Goal: Task Accomplishment & Management: Use online tool/utility

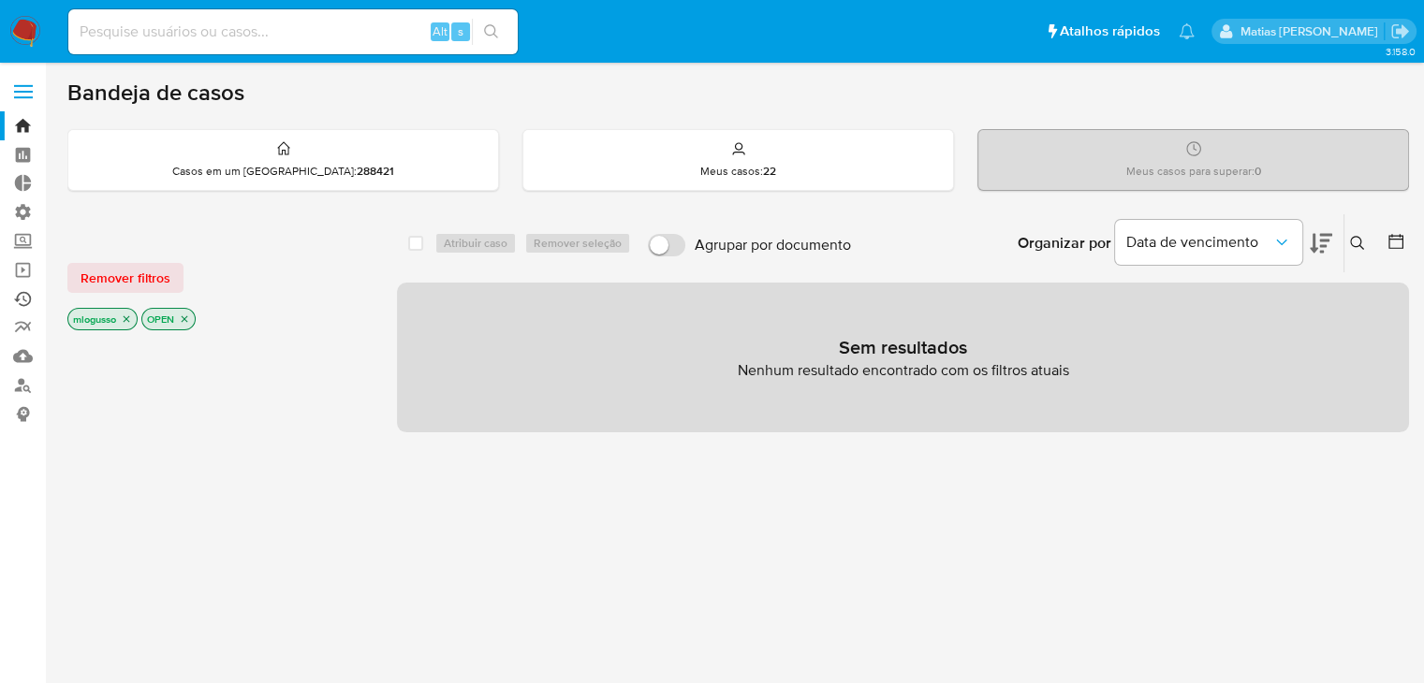
click at [26, 301] on link "Ejecuções automáticas" at bounding box center [111, 299] width 223 height 29
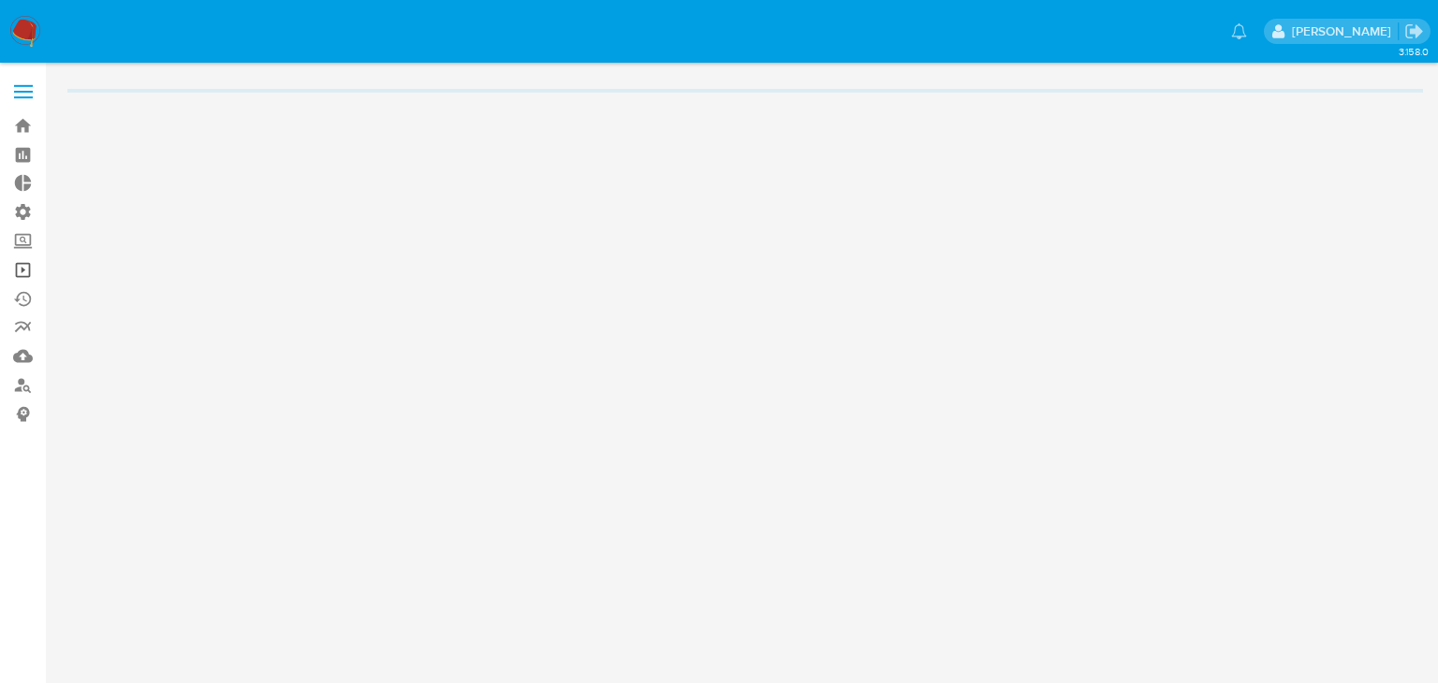
click at [24, 272] on link "Operações em massa" at bounding box center [111, 270] width 223 height 29
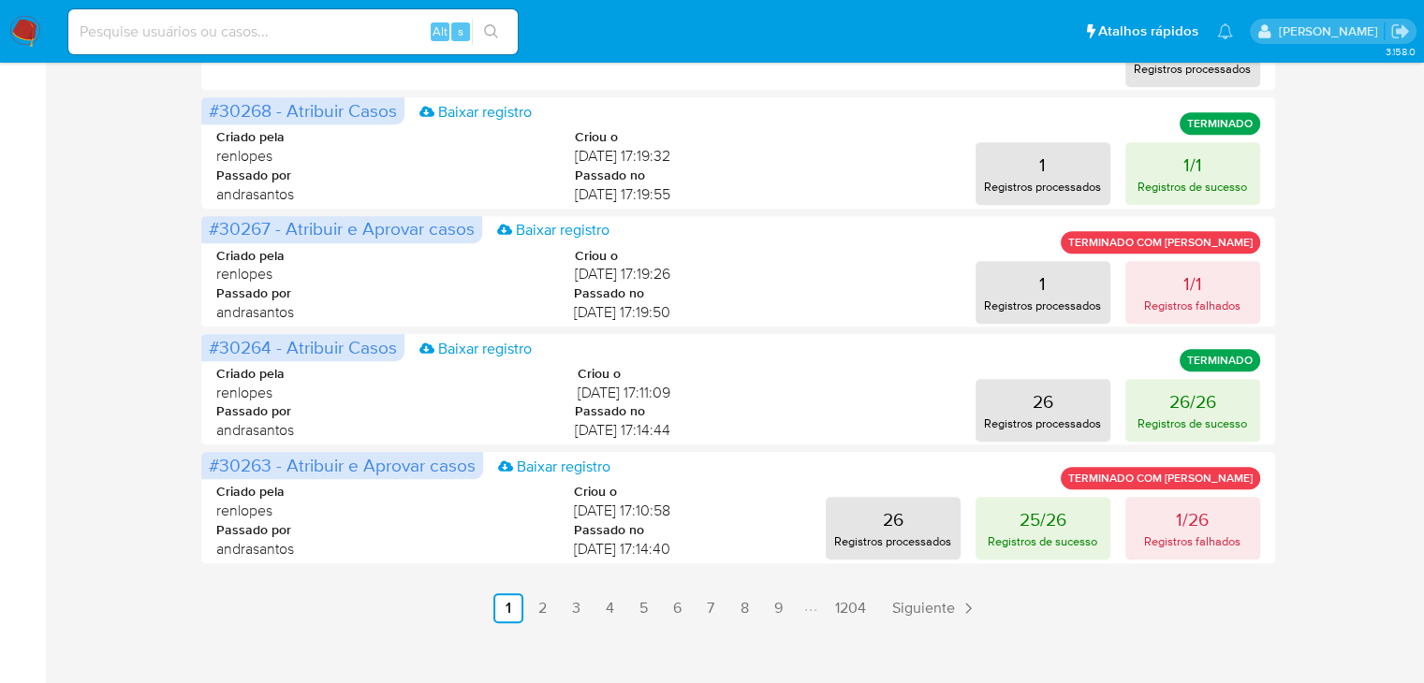
scroll to position [992, 0]
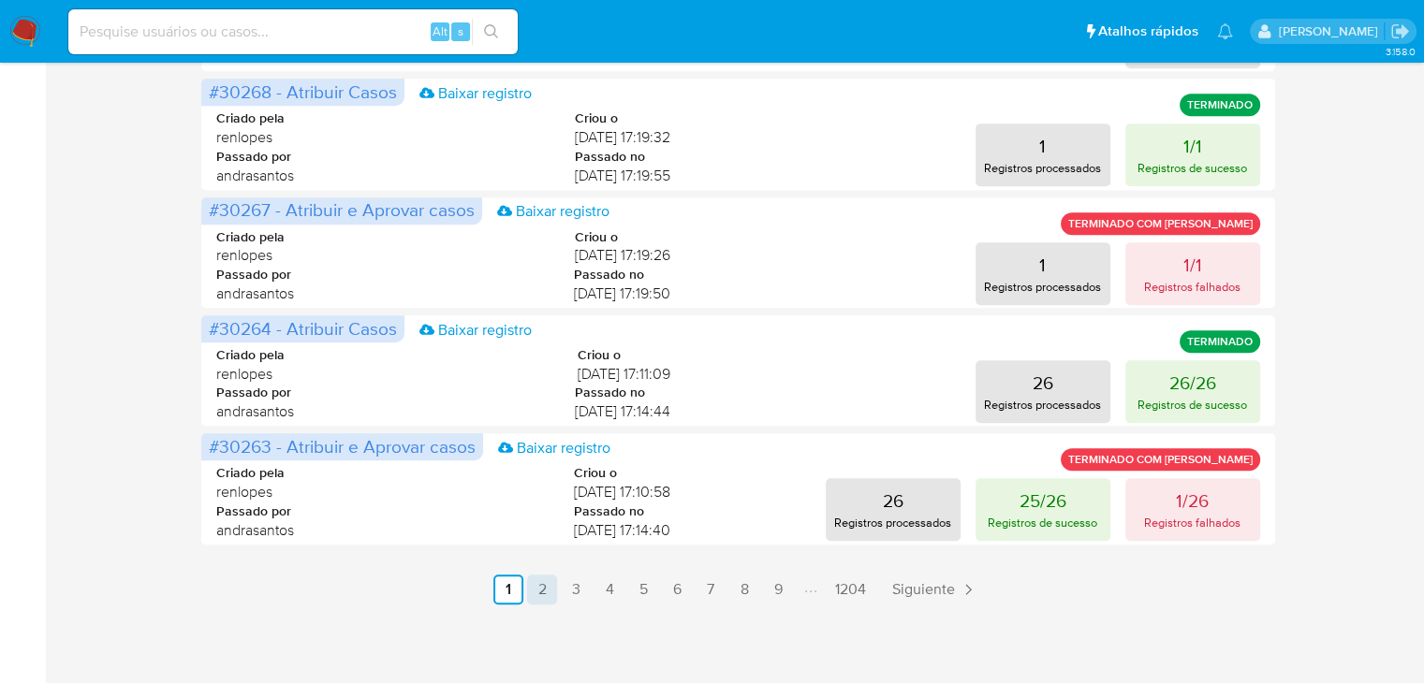
click at [554, 591] on link "2" at bounding box center [542, 590] width 30 height 30
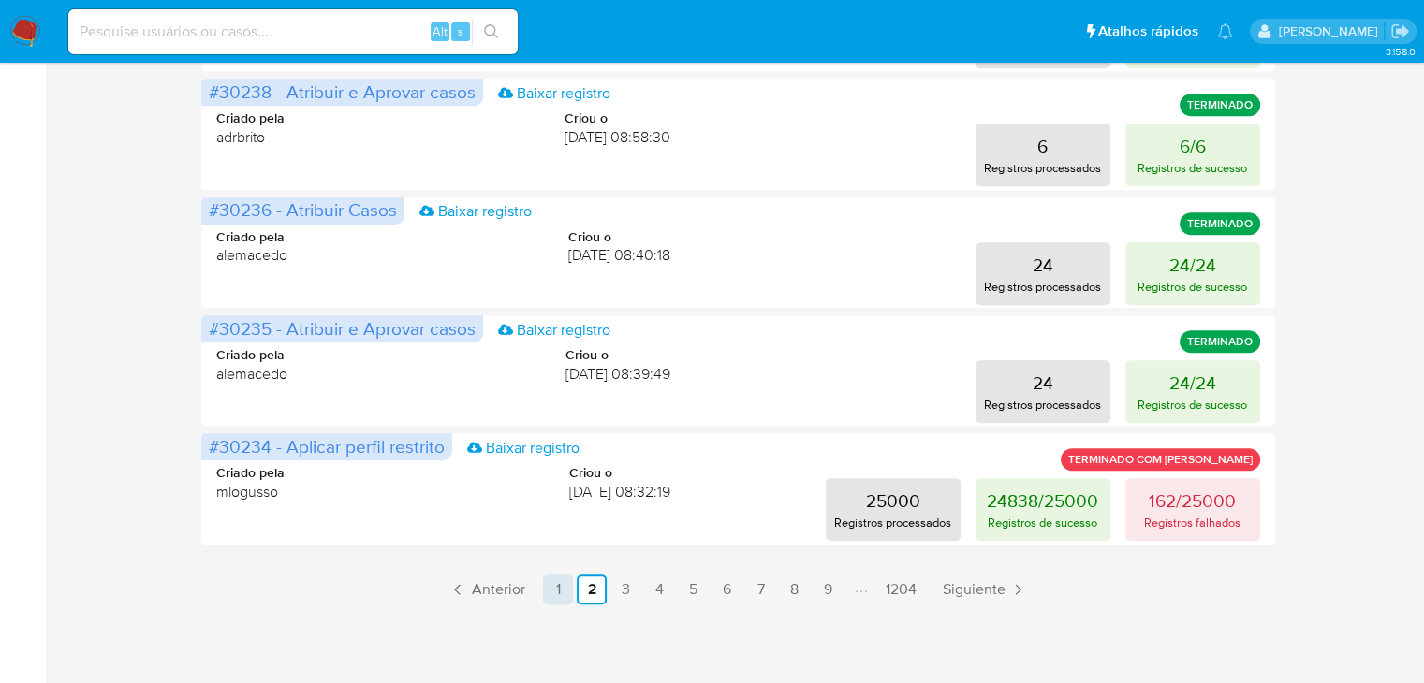
click at [557, 589] on link "1" at bounding box center [558, 590] width 30 height 30
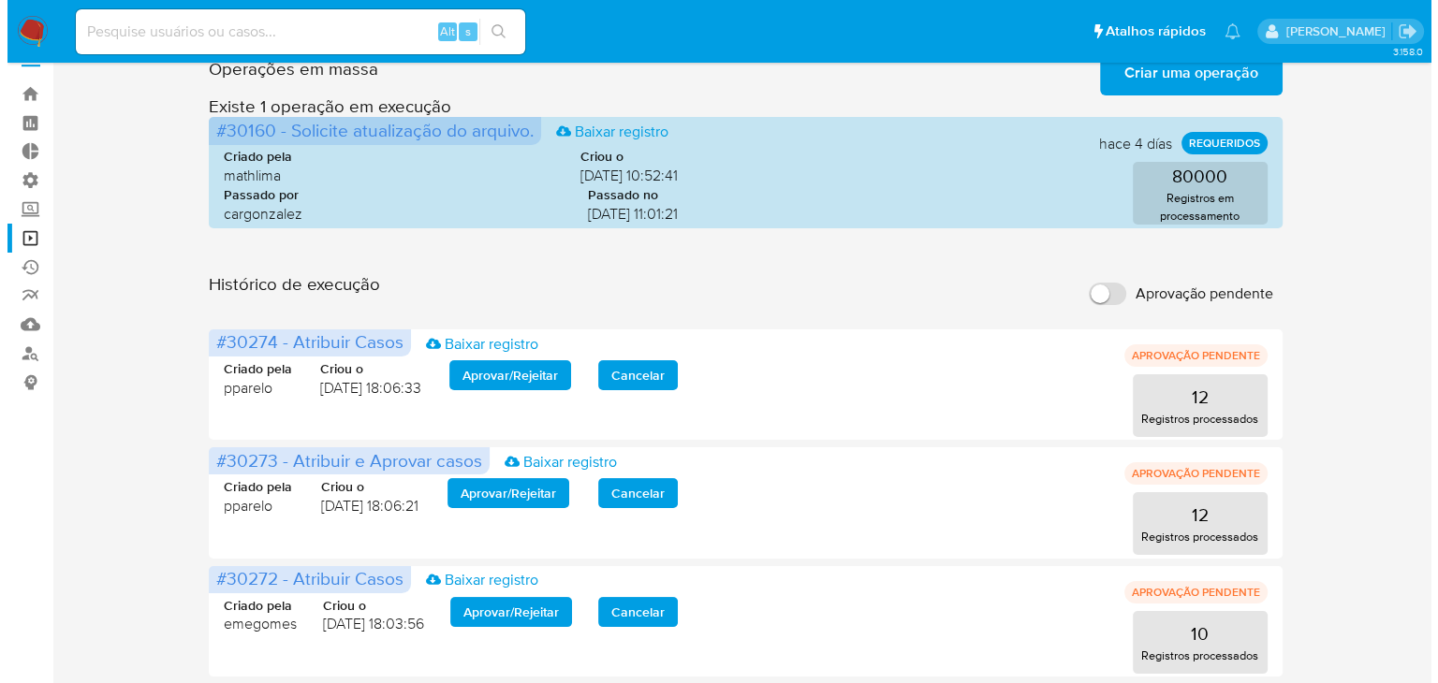
scroll to position [0, 0]
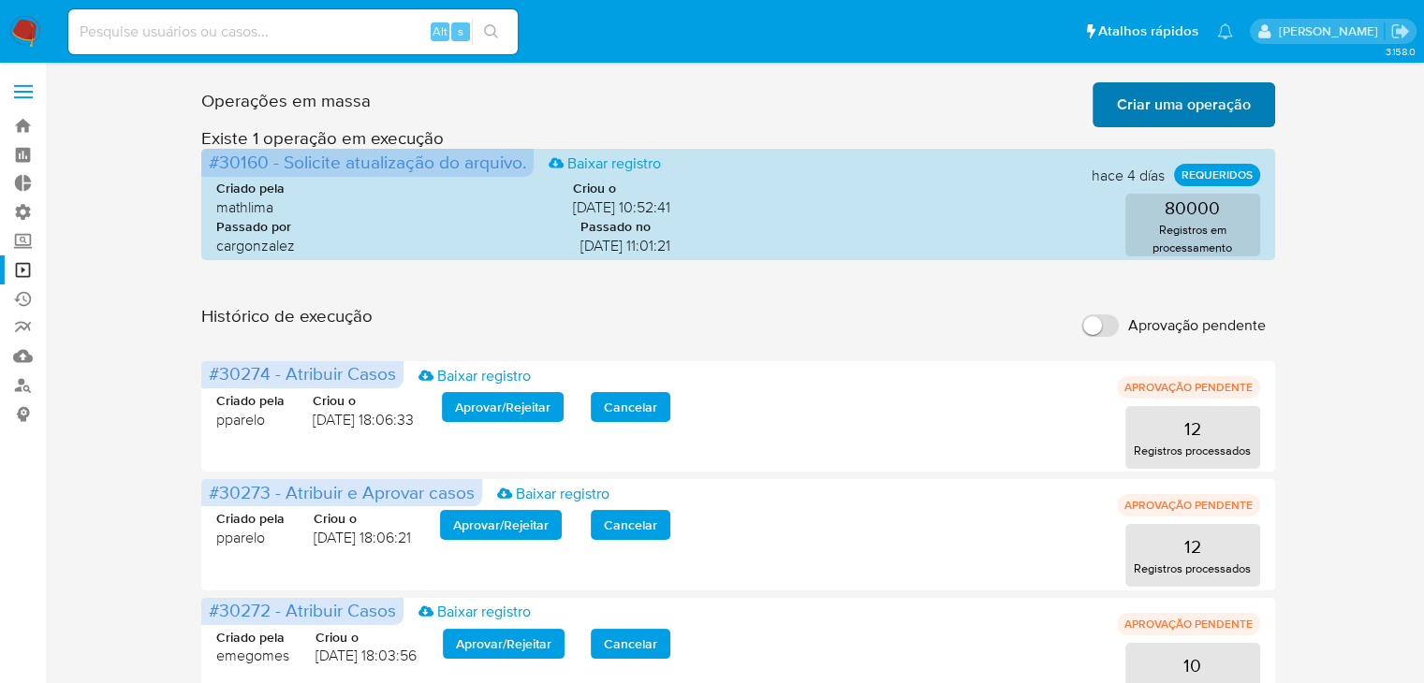
click at [1198, 108] on span "Criar uma operação" at bounding box center [1184, 104] width 134 height 41
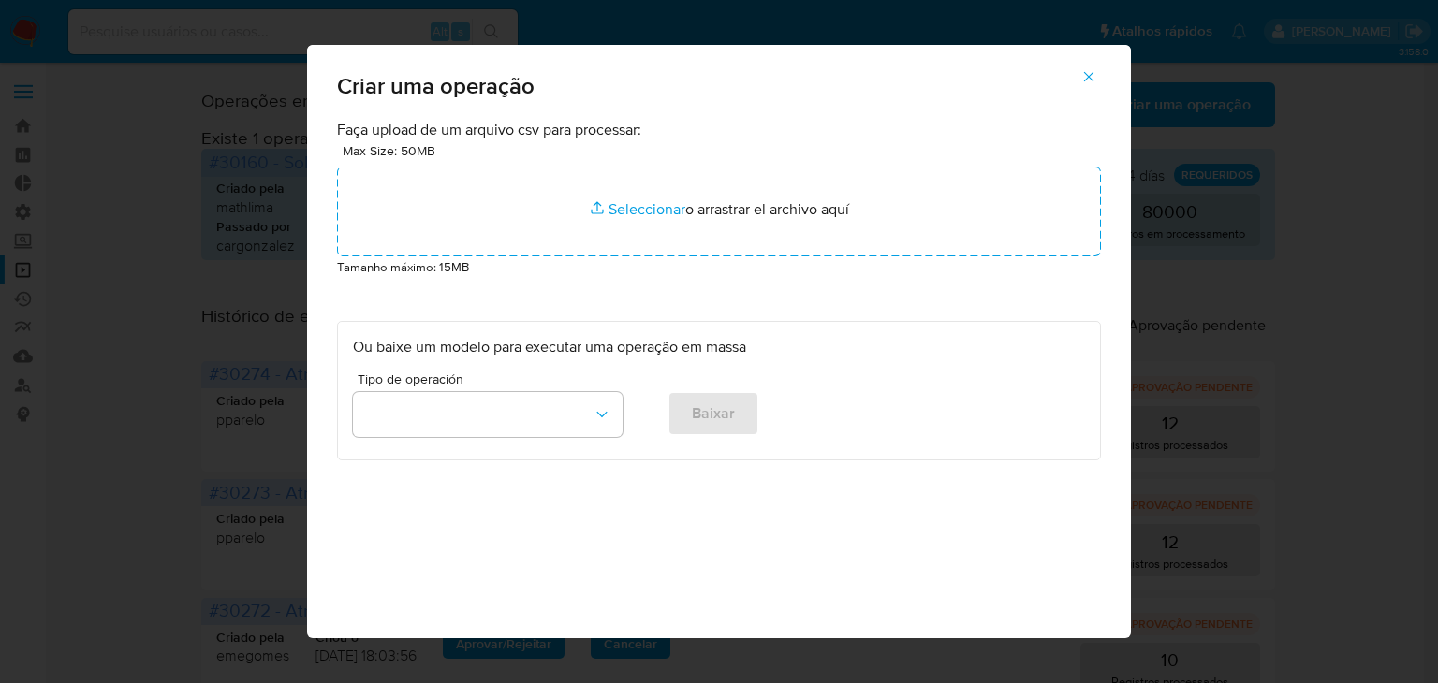
click at [554, 443] on div "Tipo de operación" at bounding box center [488, 409] width 270 height 72
click at [560, 428] on button "button" at bounding box center [488, 414] width 270 height 45
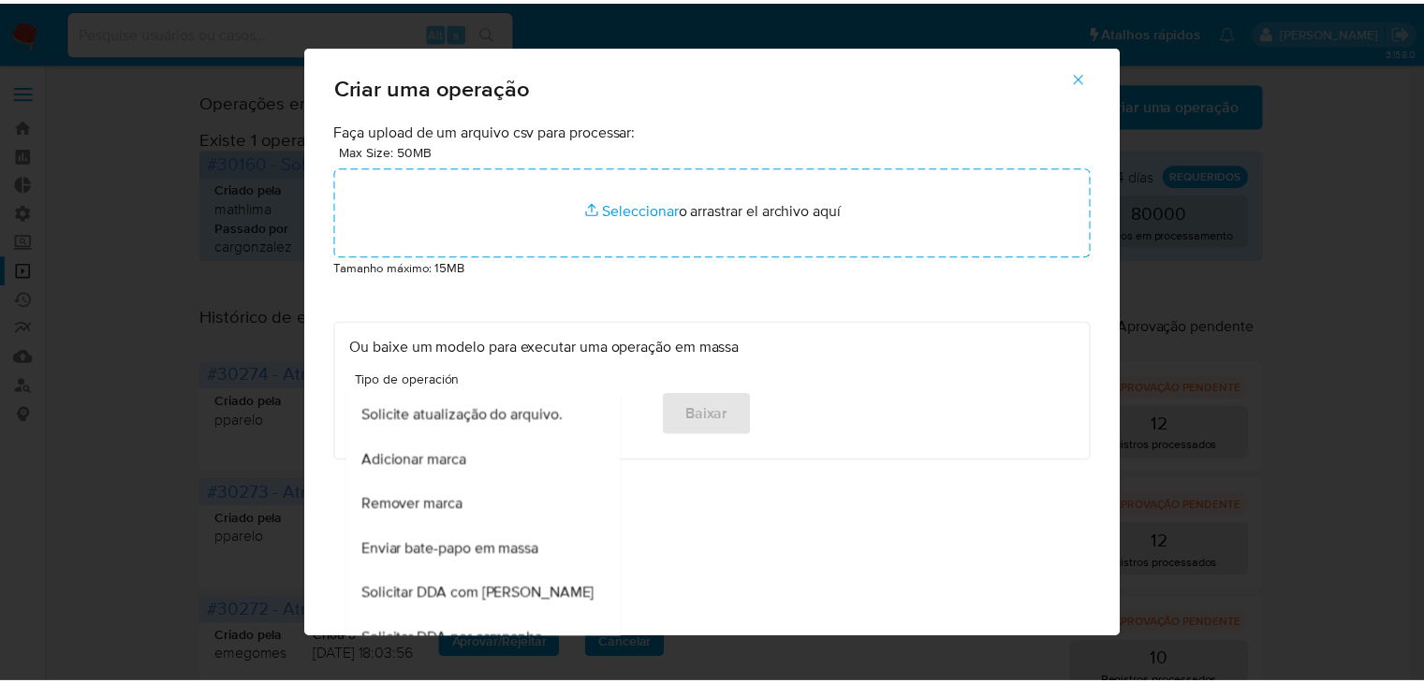
scroll to position [1047, 0]
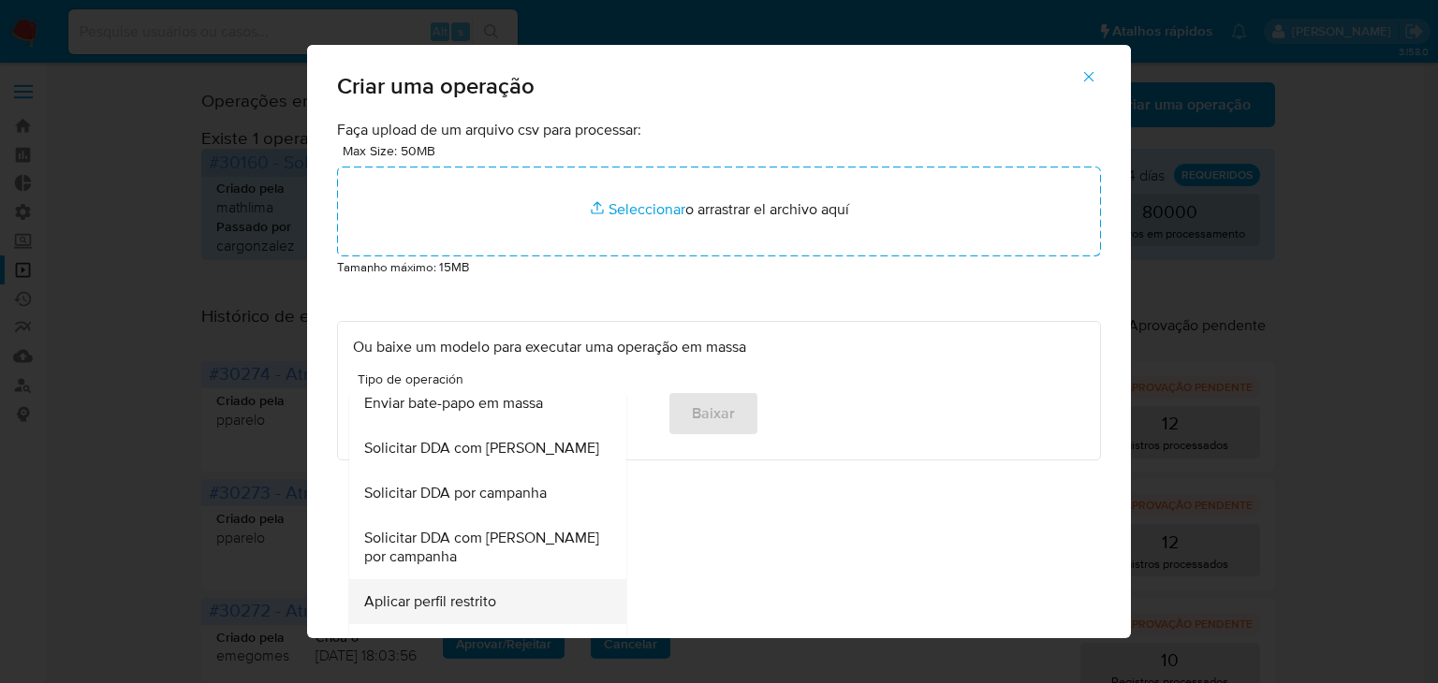
click at [528, 614] on div "Aplicar perfil restrito" at bounding box center [482, 602] width 236 height 45
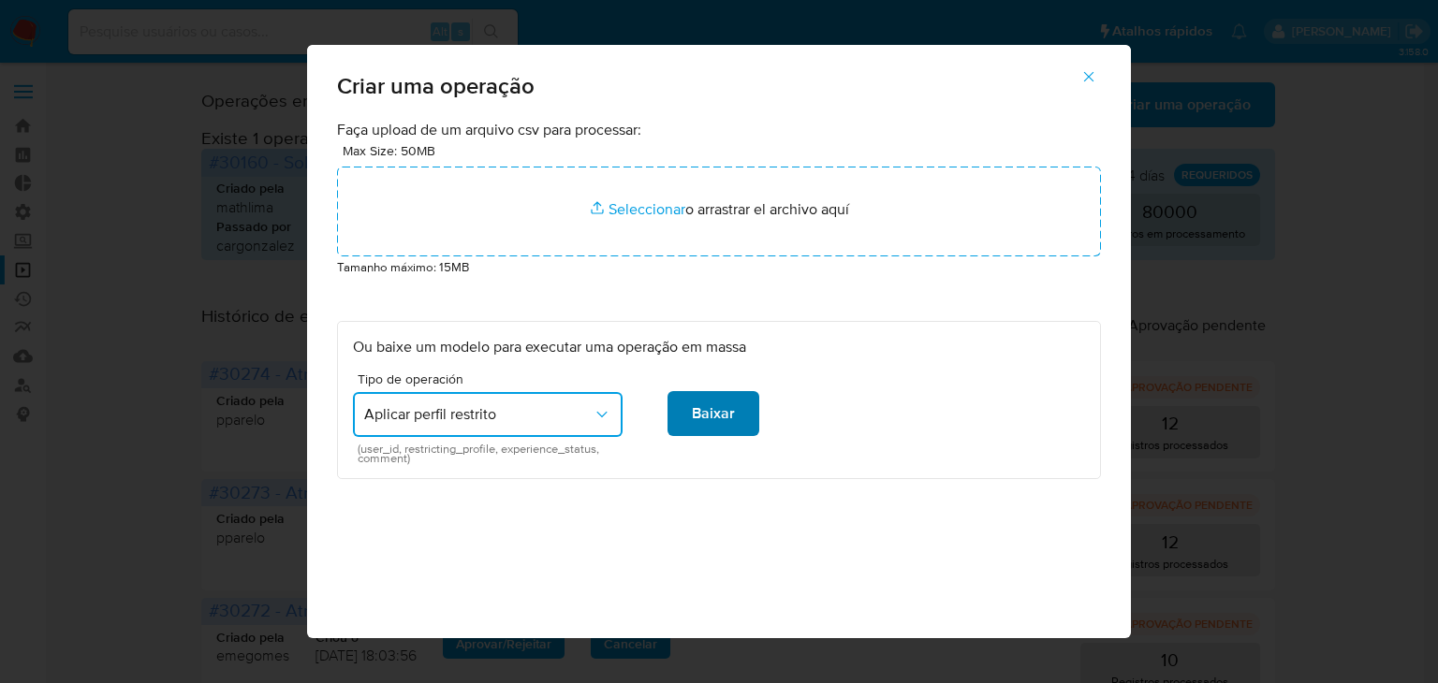
click at [706, 425] on span "Baixar" at bounding box center [713, 413] width 43 height 41
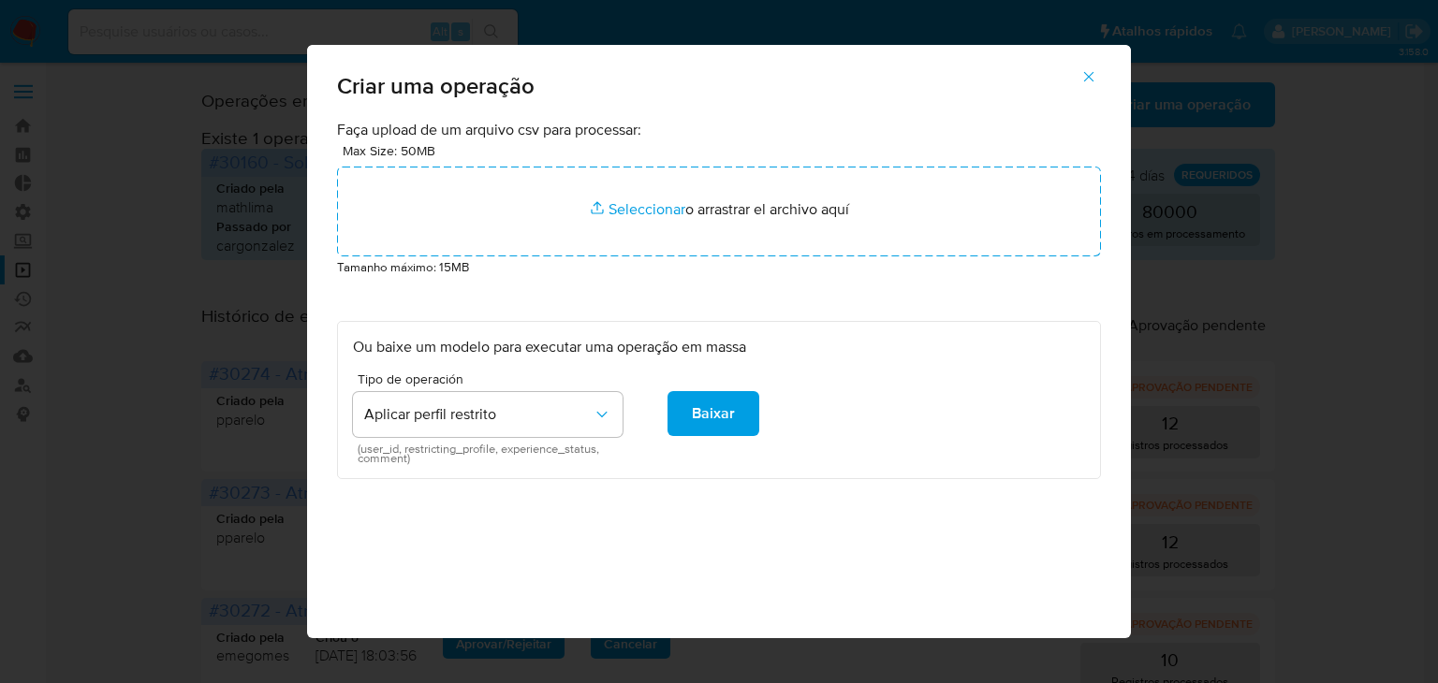
click at [1097, 75] on icon "button" at bounding box center [1088, 76] width 17 height 17
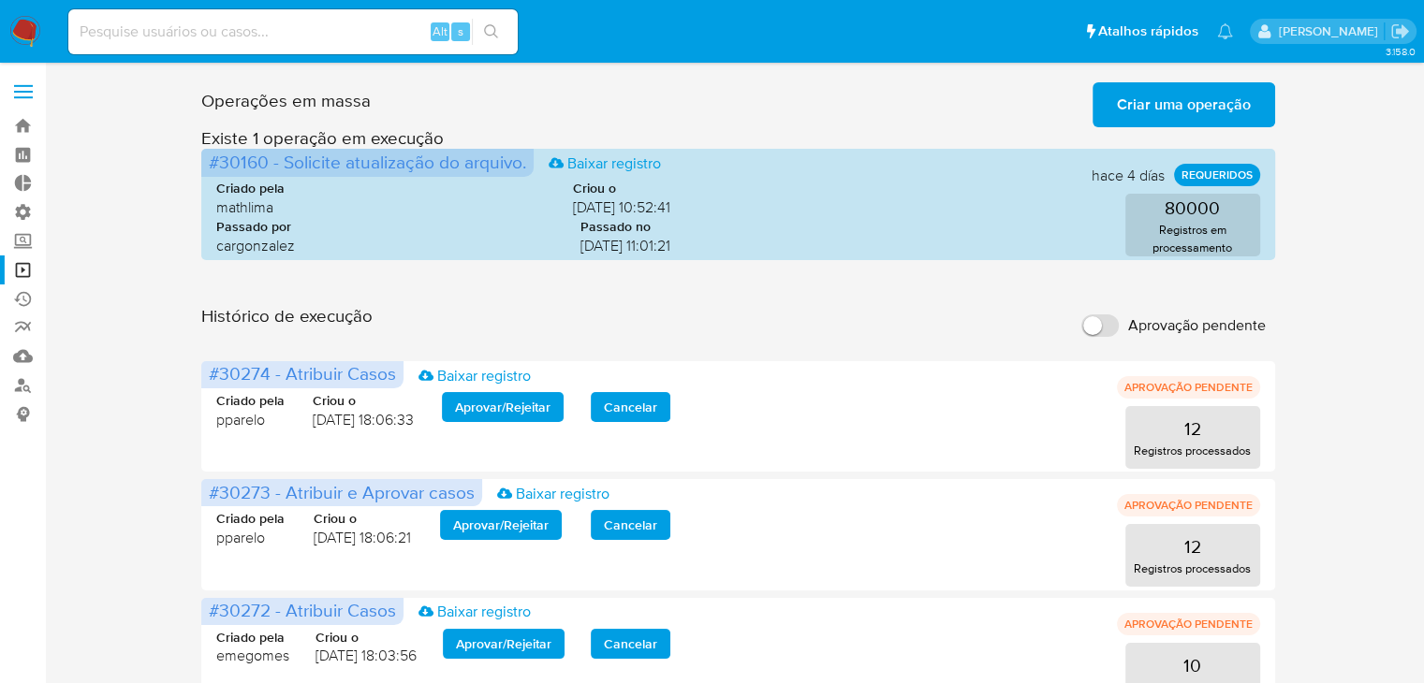
click at [1153, 110] on span "Criar uma operação" at bounding box center [1184, 104] width 134 height 41
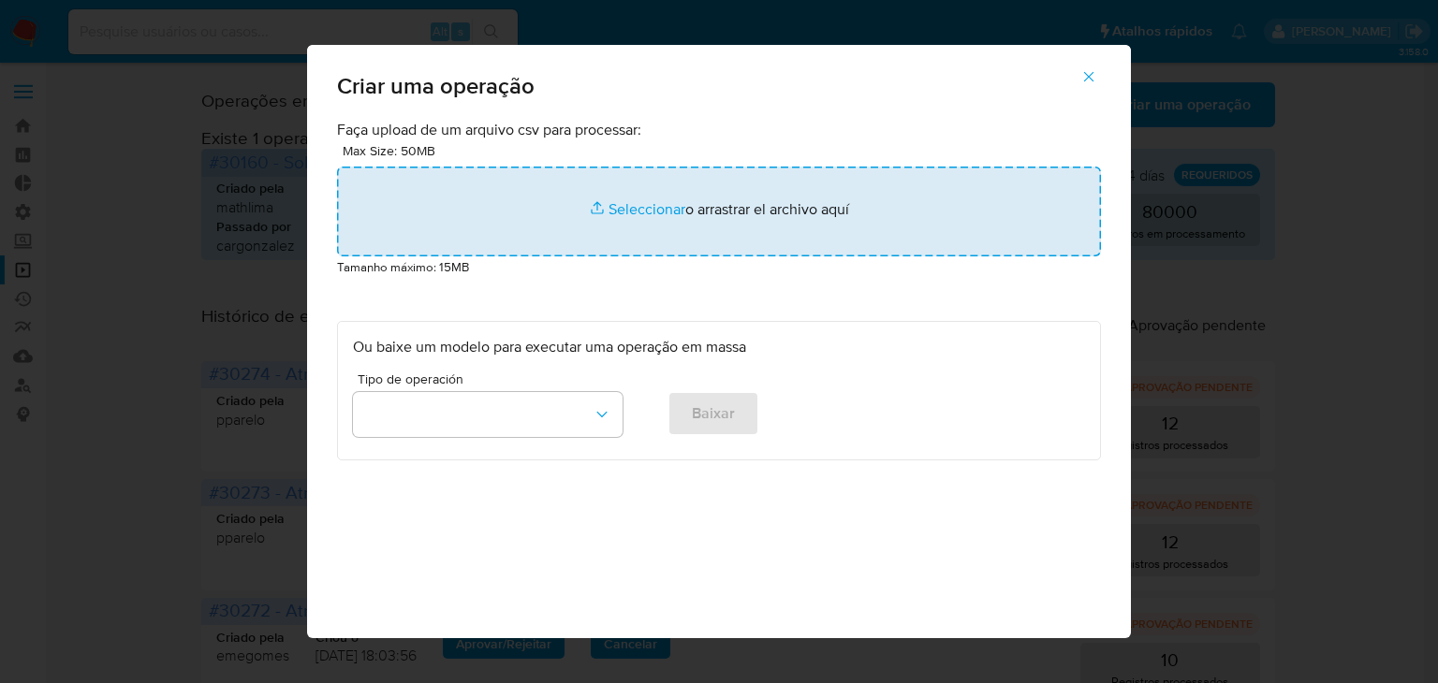
click at [638, 213] on input "file" at bounding box center [719, 212] width 764 height 90
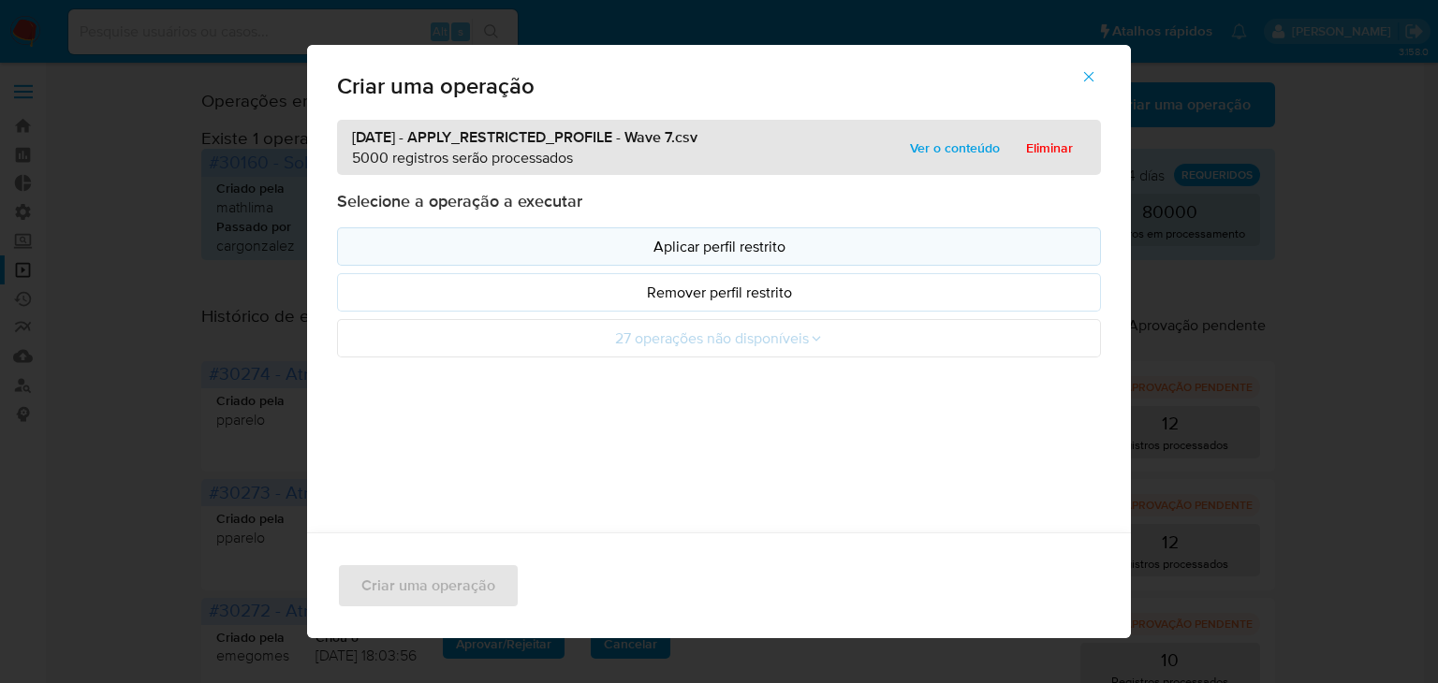
click at [477, 254] on p "Aplicar perfil restrito" at bounding box center [719, 247] width 732 height 22
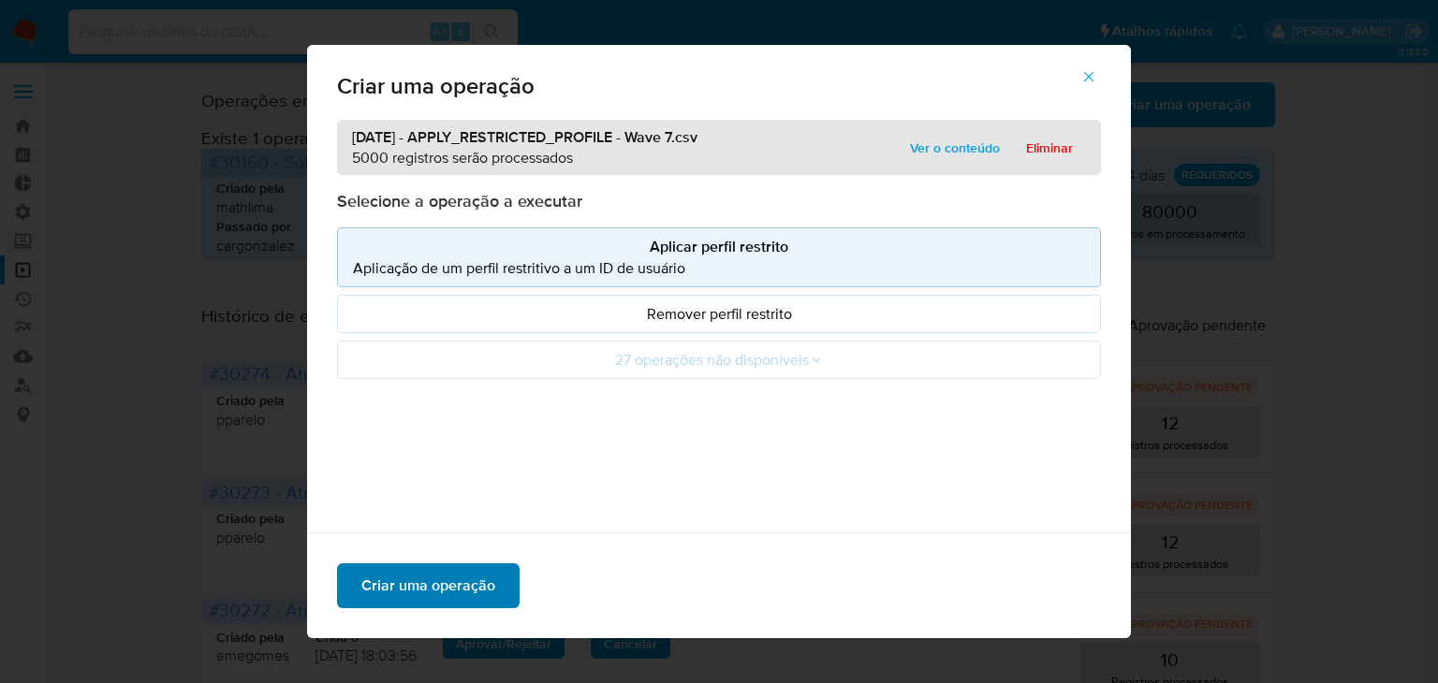
click at [482, 595] on span "Criar uma operação" at bounding box center [428, 585] width 134 height 41
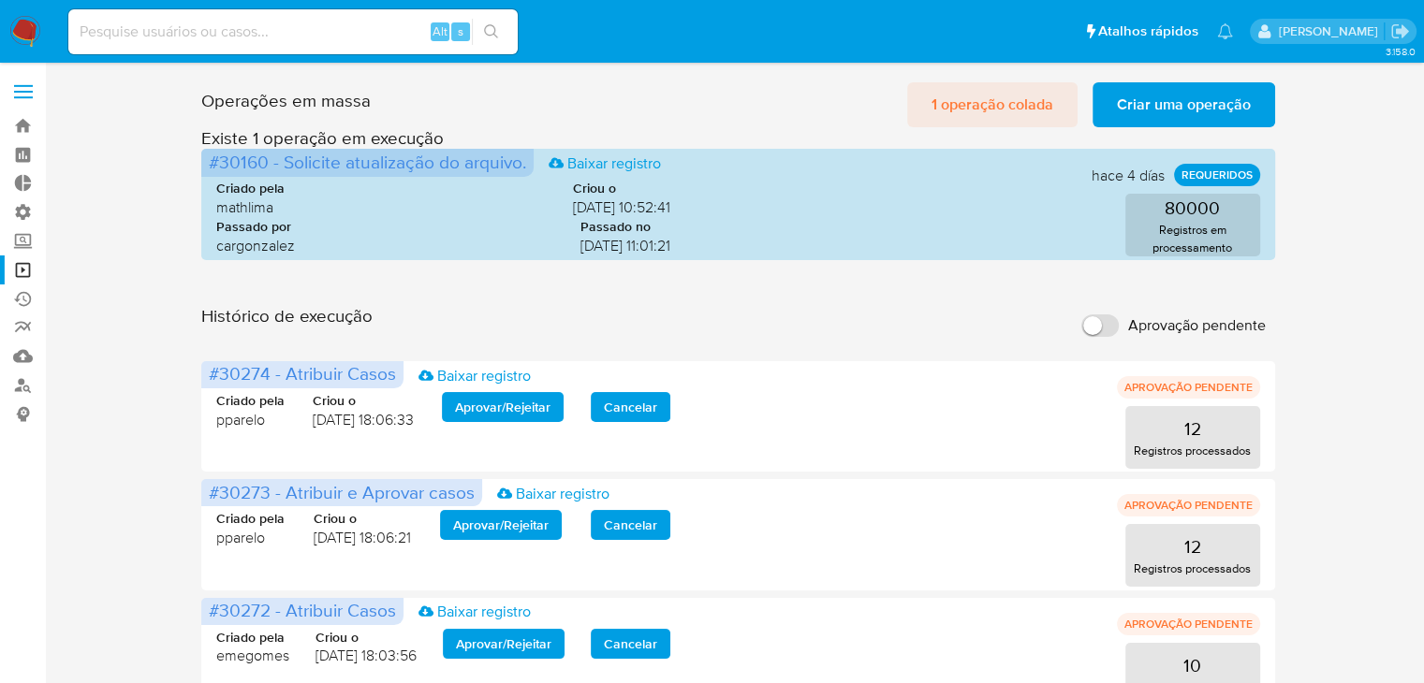
click at [981, 112] on span "1 operação colada" at bounding box center [993, 104] width 122 height 41
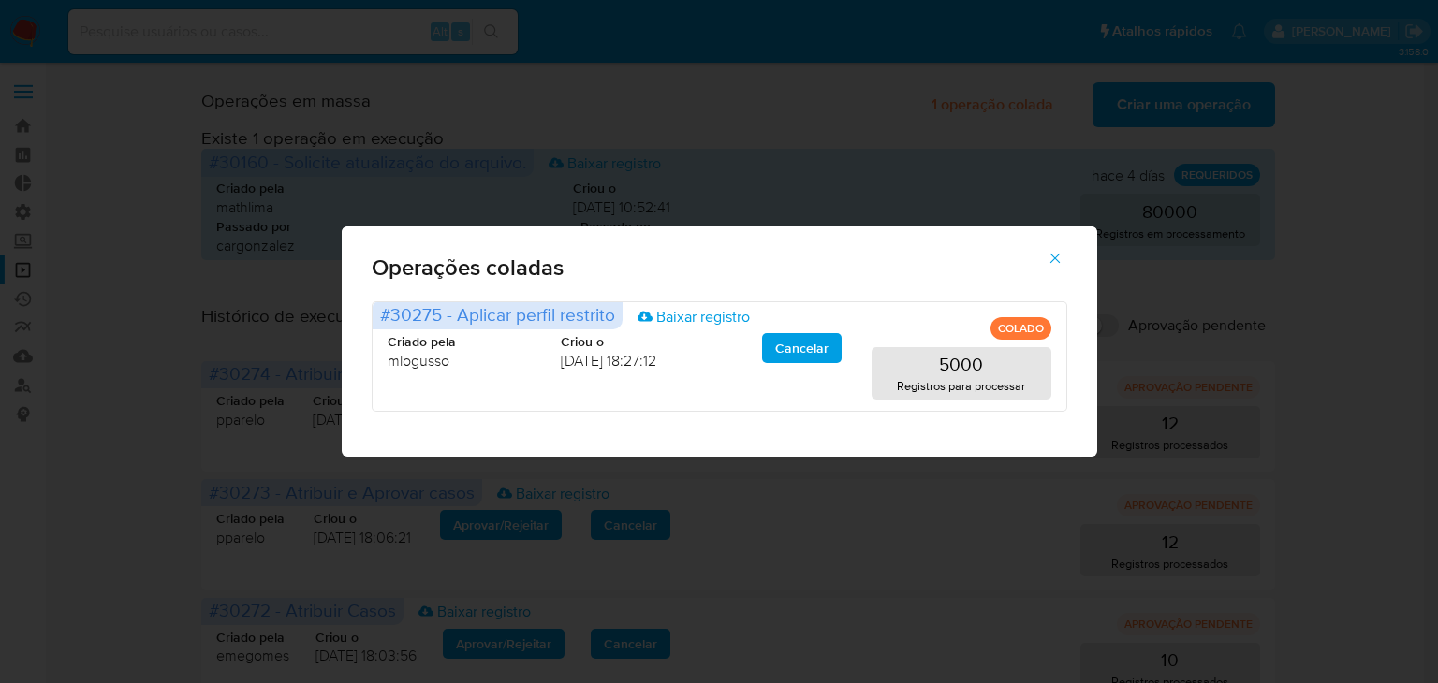
click at [1061, 263] on icon "button" at bounding box center [1055, 258] width 17 height 17
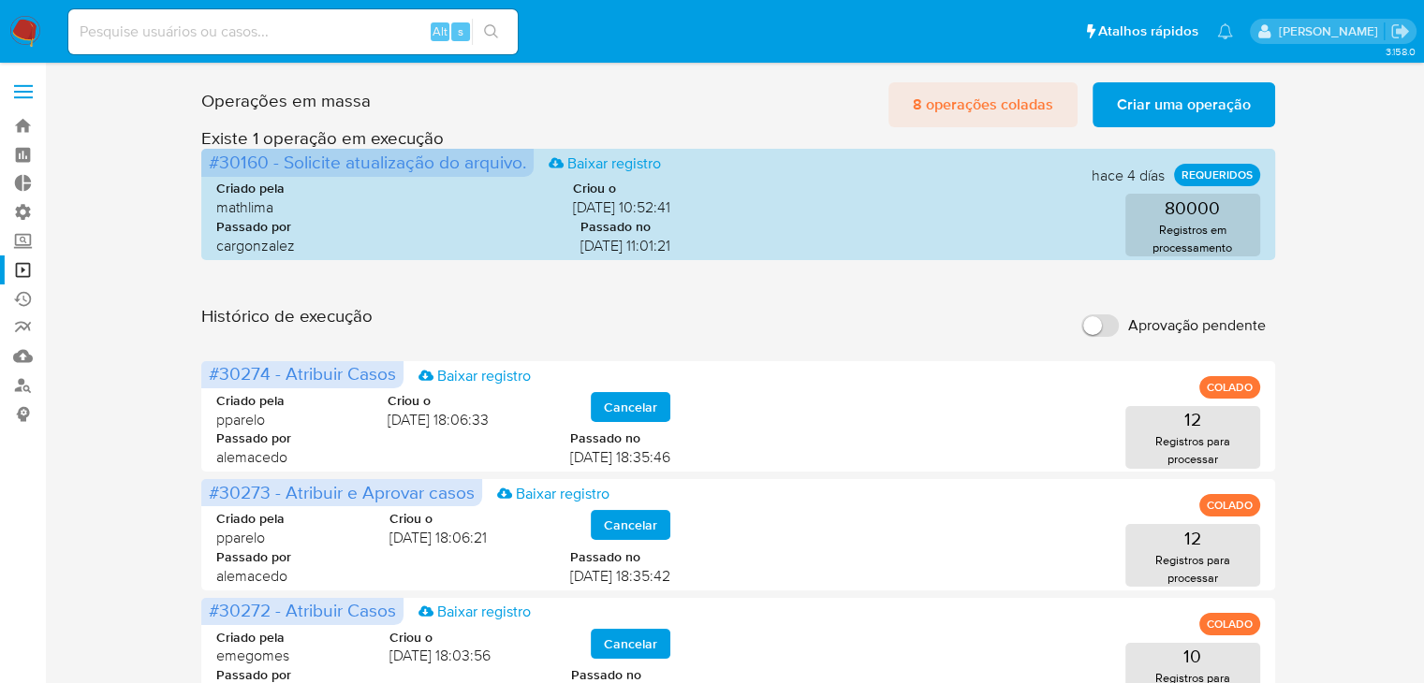
click at [1035, 98] on span "8 operações coladas" at bounding box center [983, 104] width 140 height 41
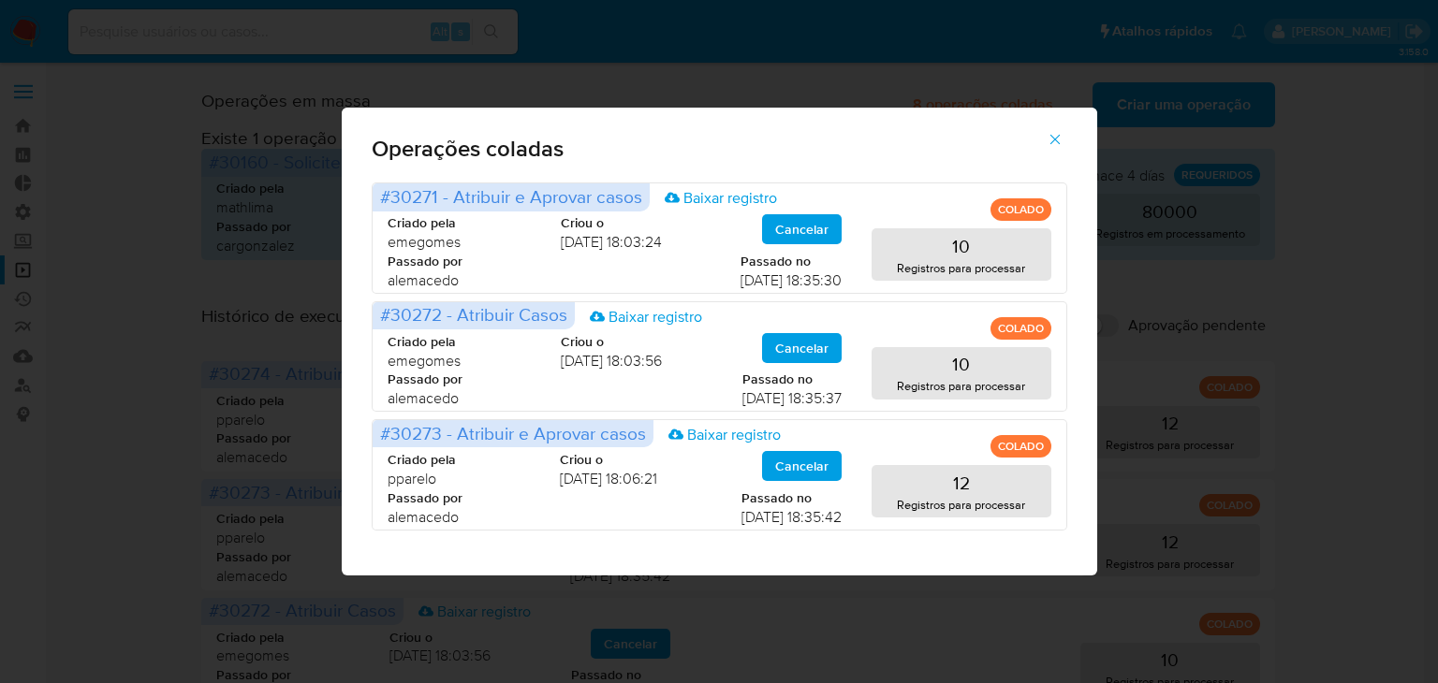
click at [1053, 146] on icon "button" at bounding box center [1055, 139] width 17 height 17
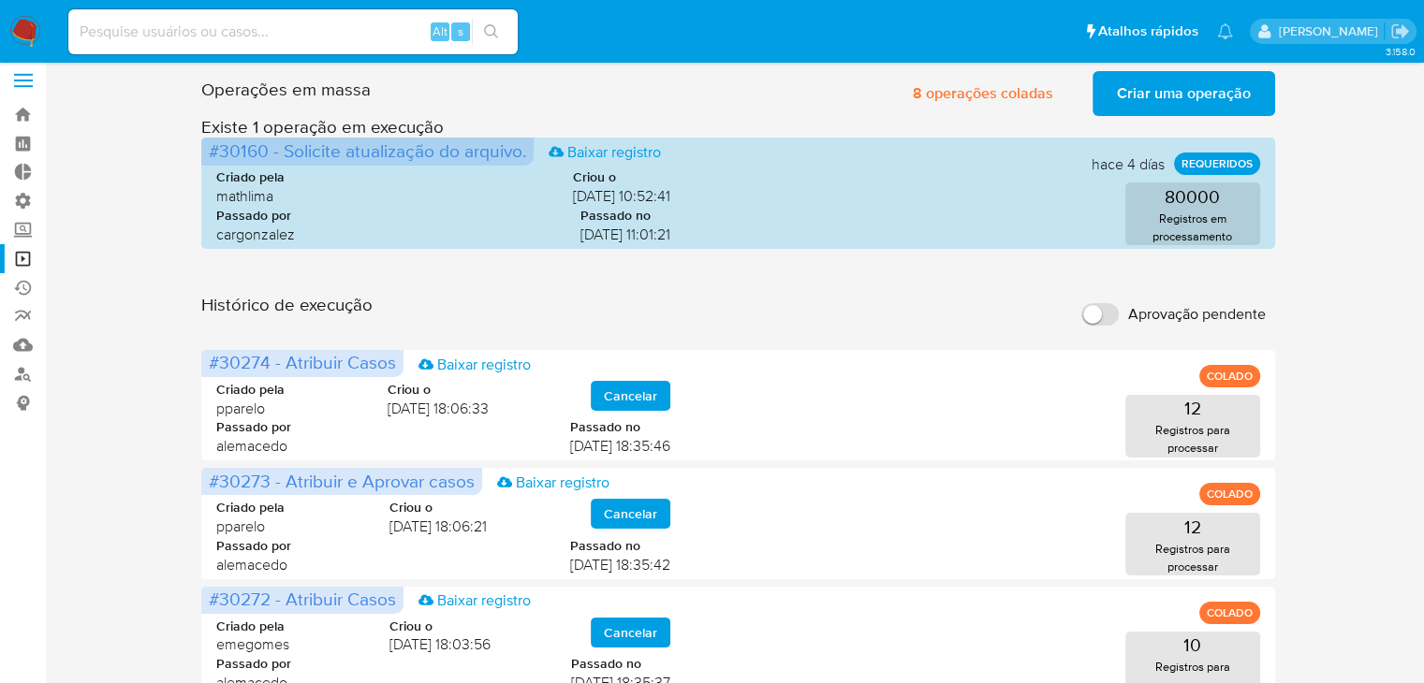
scroll to position [8, 0]
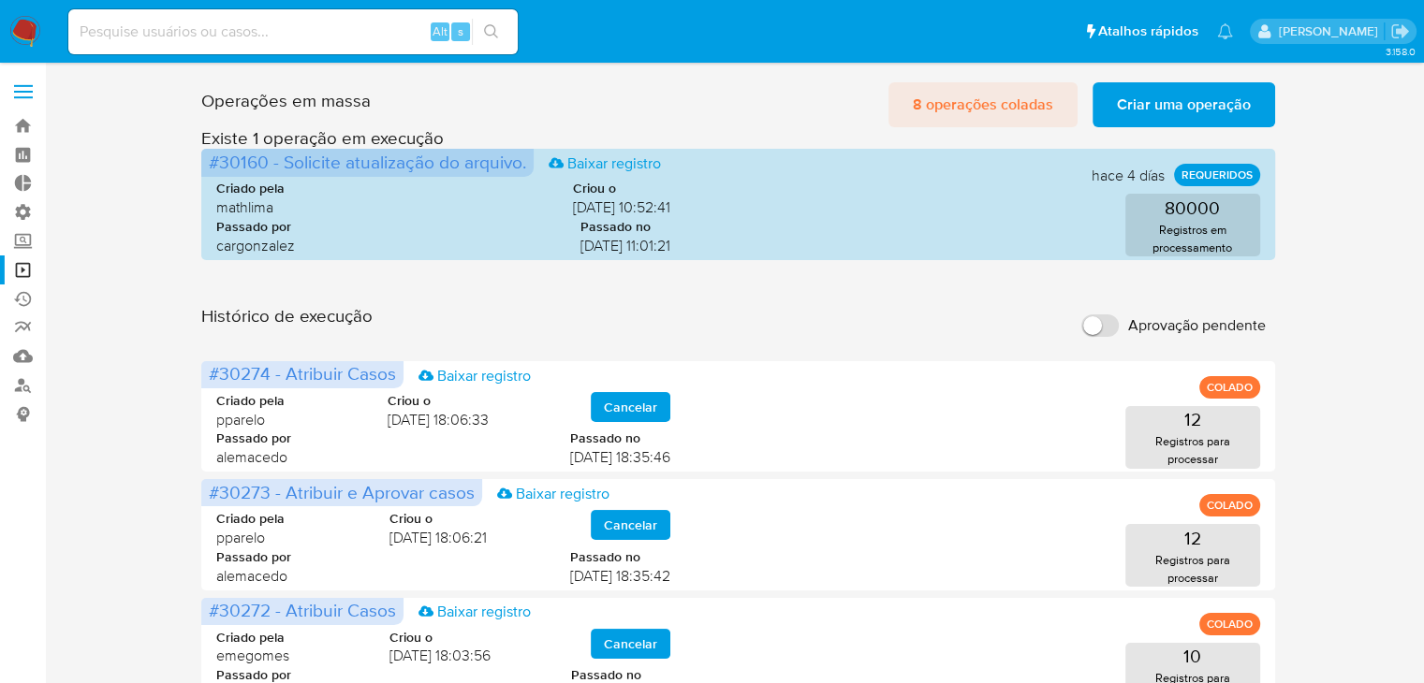
click at [935, 100] on span "8 operações coladas" at bounding box center [983, 104] width 140 height 41
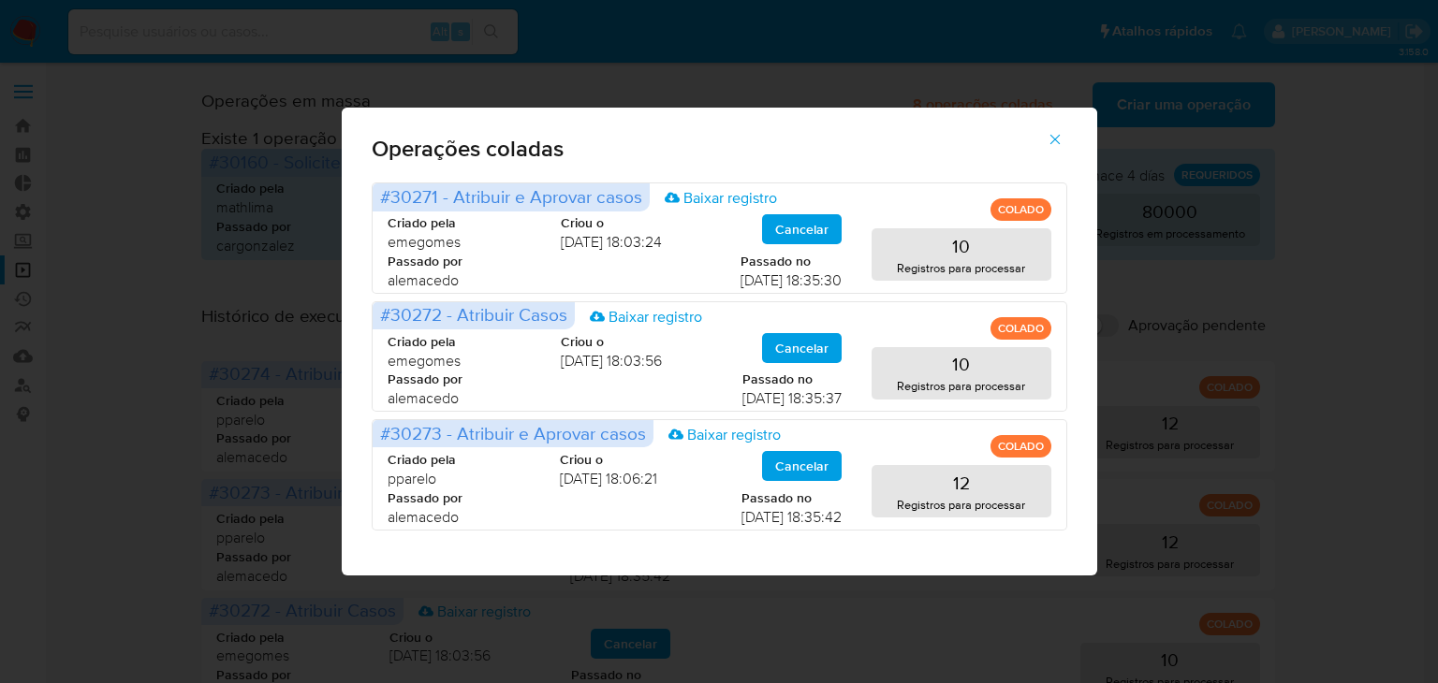
click at [1051, 145] on icon "button" at bounding box center [1055, 139] width 17 height 17
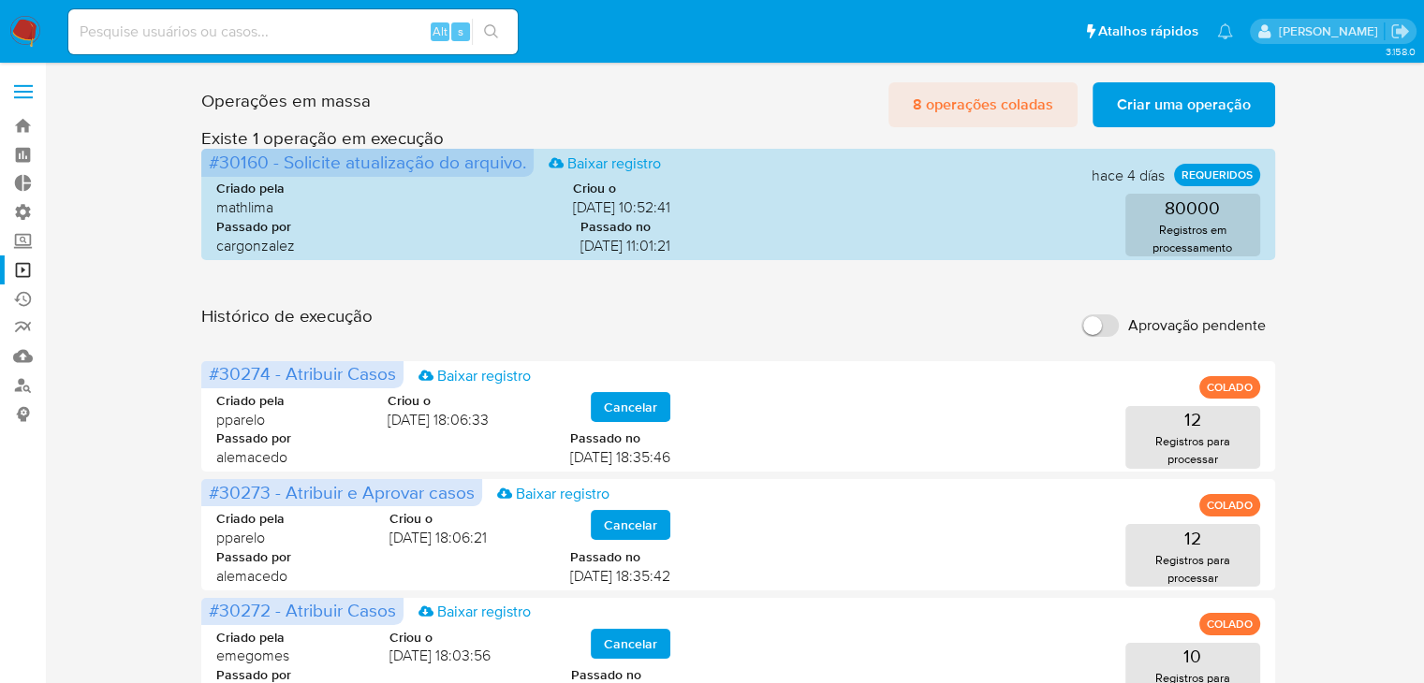
click at [975, 110] on span "8 operações coladas" at bounding box center [983, 104] width 140 height 41
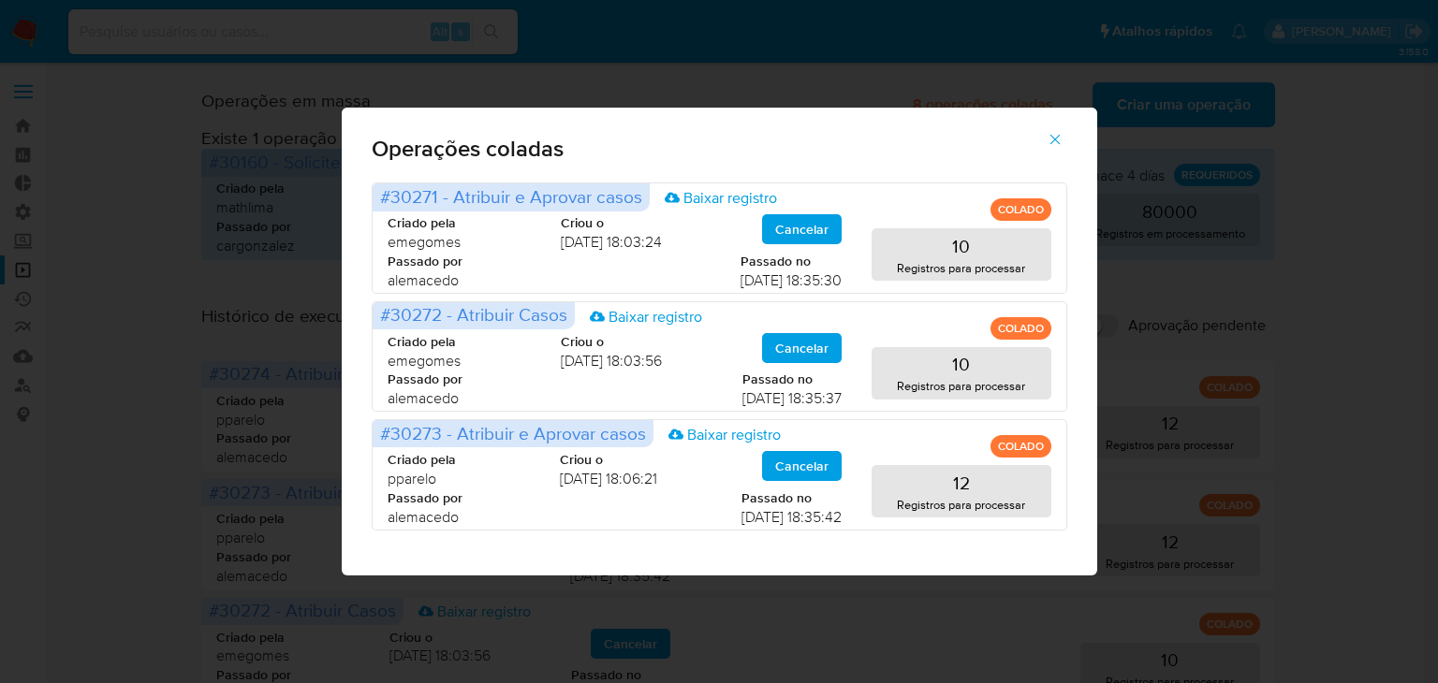
click at [1064, 140] on button "button" at bounding box center [1055, 139] width 66 height 45
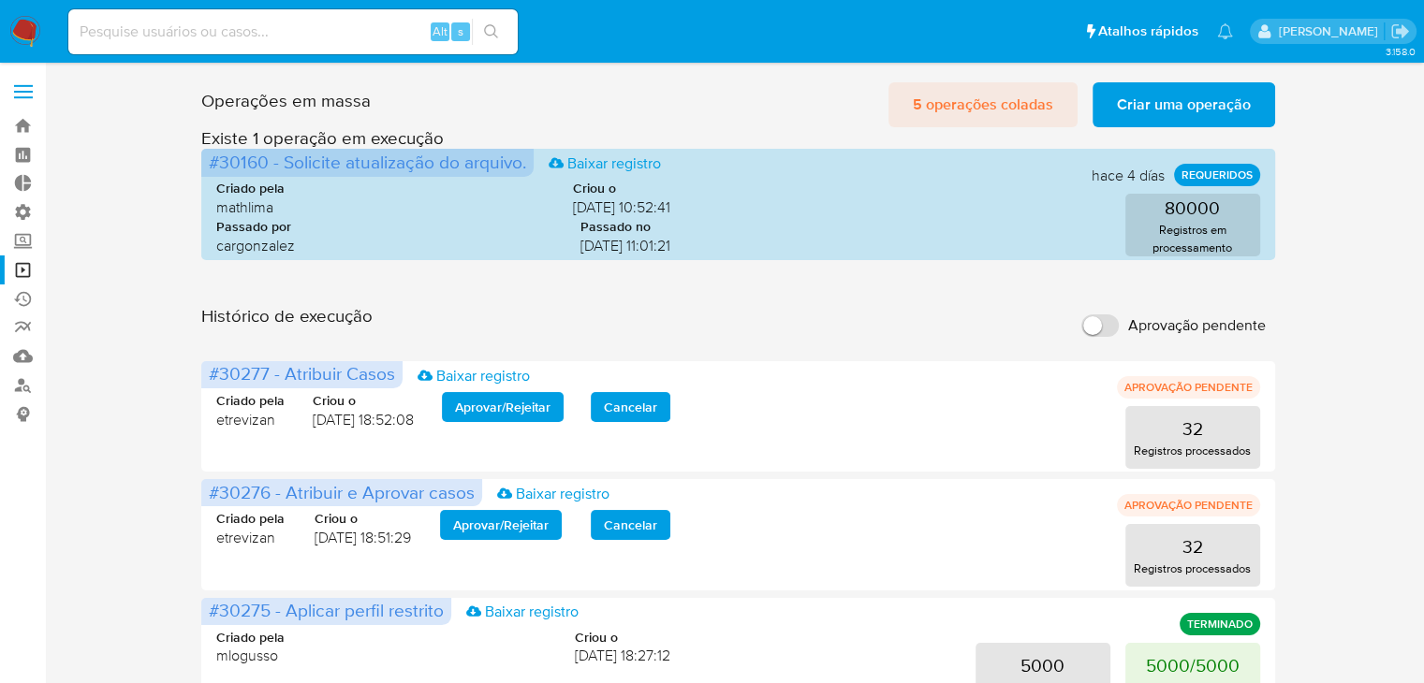
click at [962, 114] on span "5 operações coladas" at bounding box center [983, 104] width 140 height 41
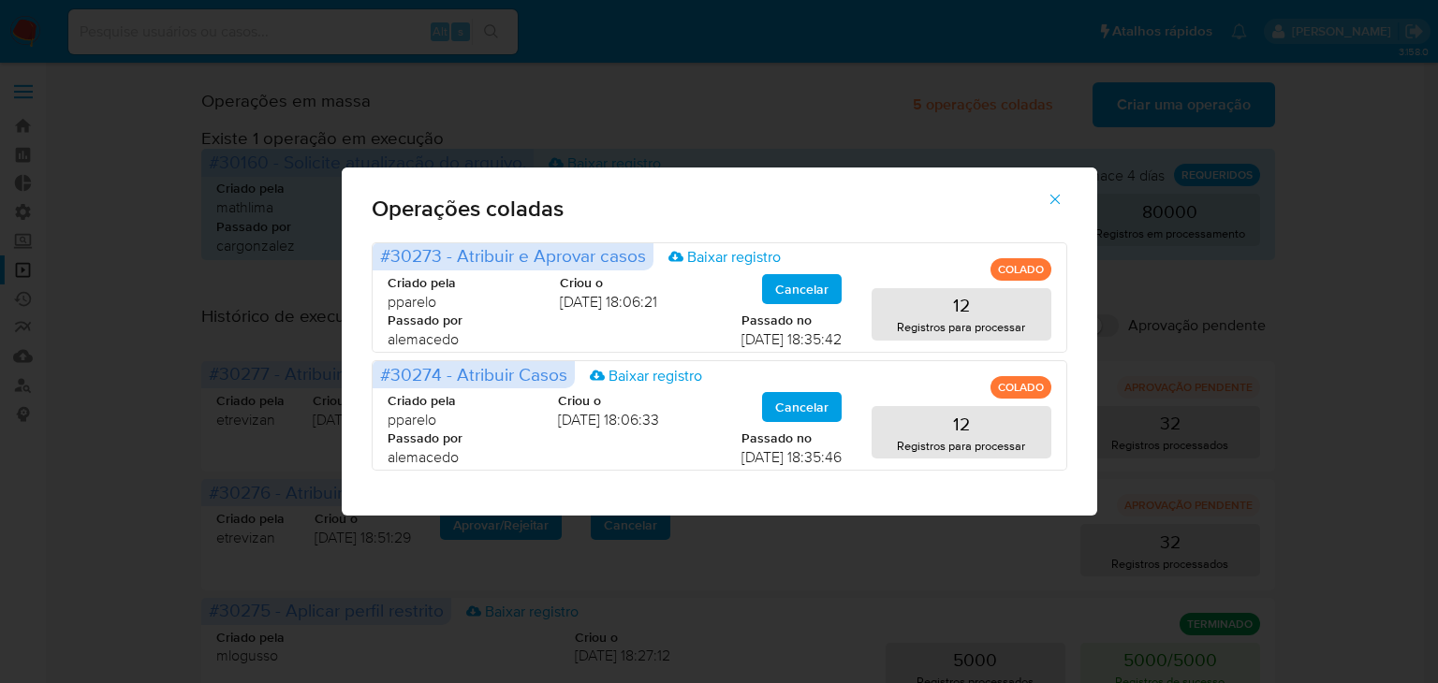
click at [1056, 202] on icon "button" at bounding box center [1055, 199] width 17 height 17
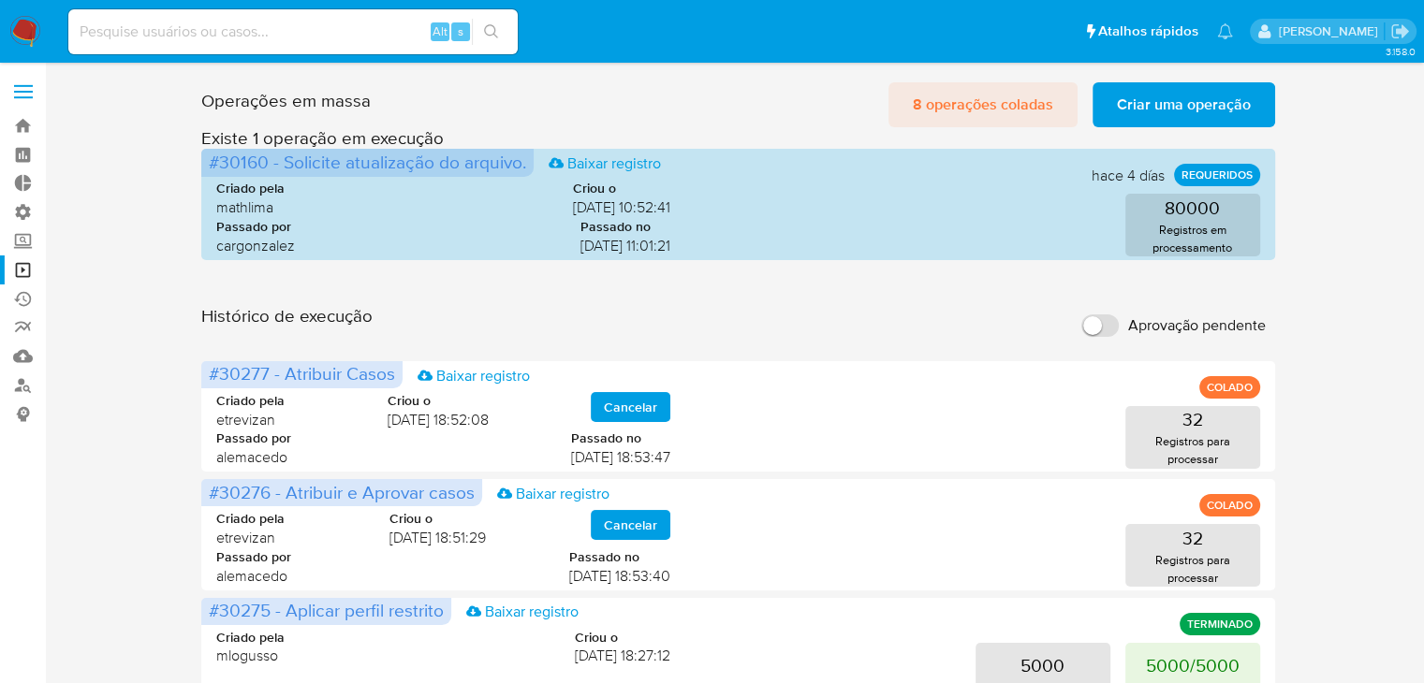
click at [1019, 112] on span "8 operações coladas" at bounding box center [983, 104] width 140 height 41
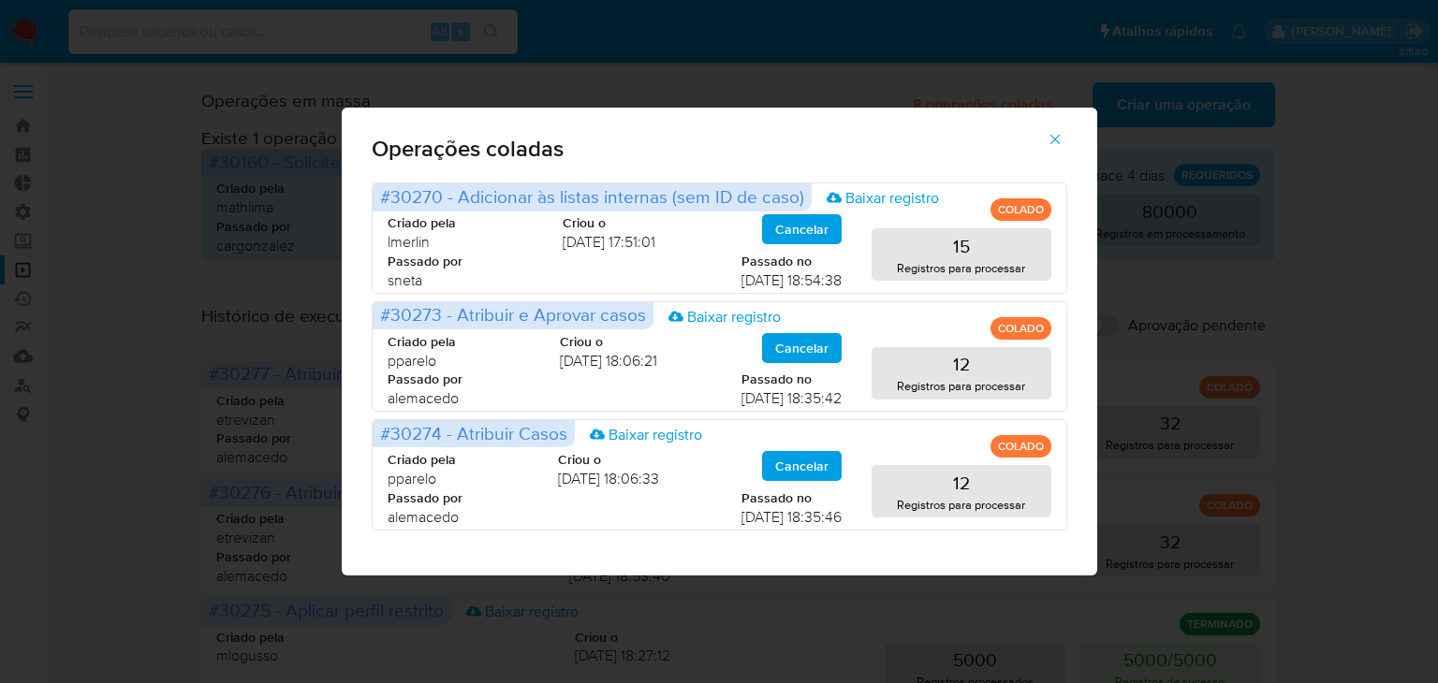
click at [1050, 140] on icon "button" at bounding box center [1055, 139] width 17 height 17
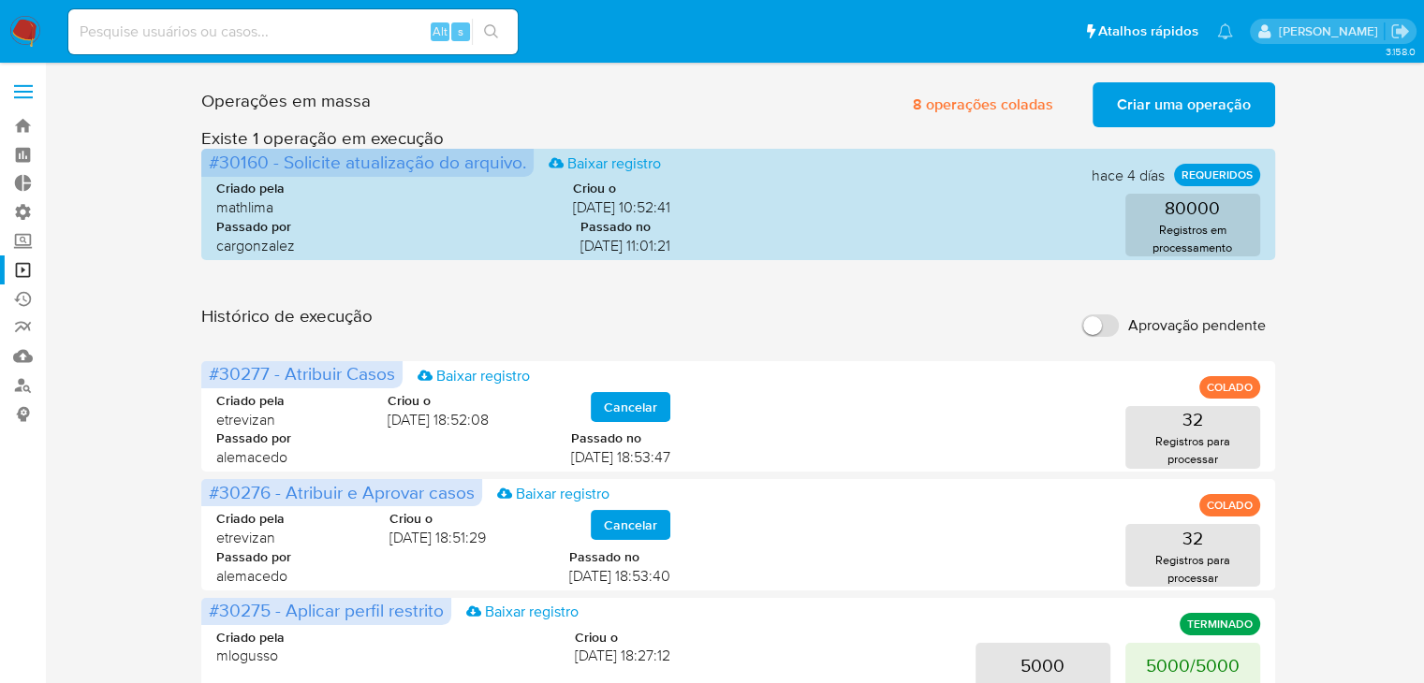
click at [1137, 113] on span "Criar uma operação" at bounding box center [1184, 104] width 134 height 41
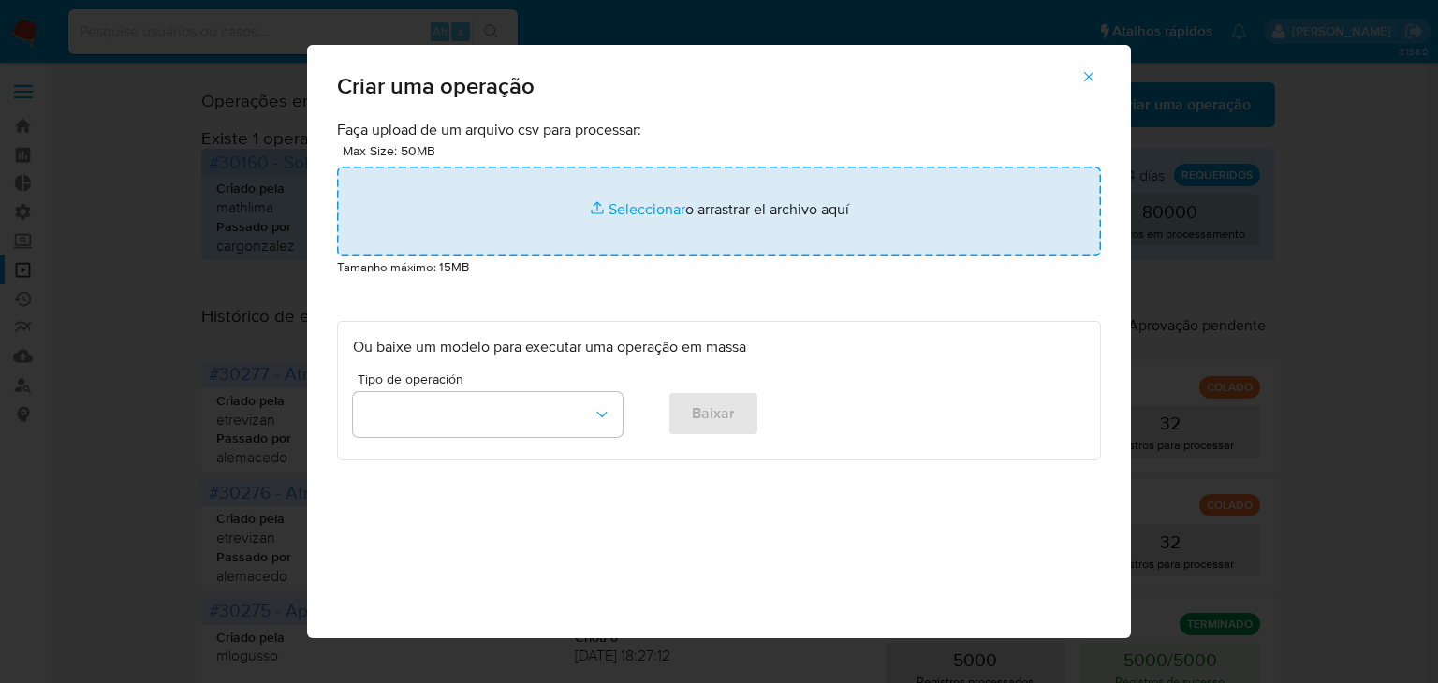
click at [616, 218] on input "file" at bounding box center [719, 212] width 764 height 90
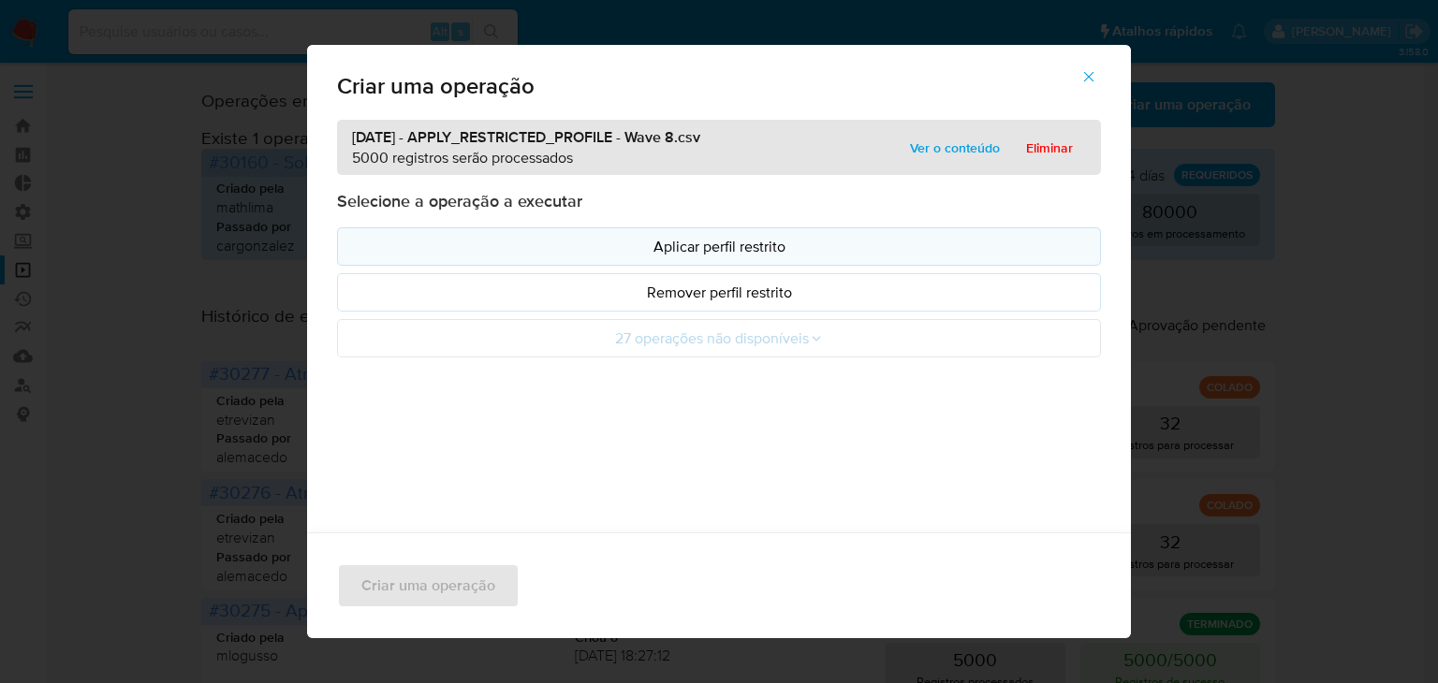
click at [494, 241] on p "Aplicar perfil restrito" at bounding box center [719, 247] width 732 height 22
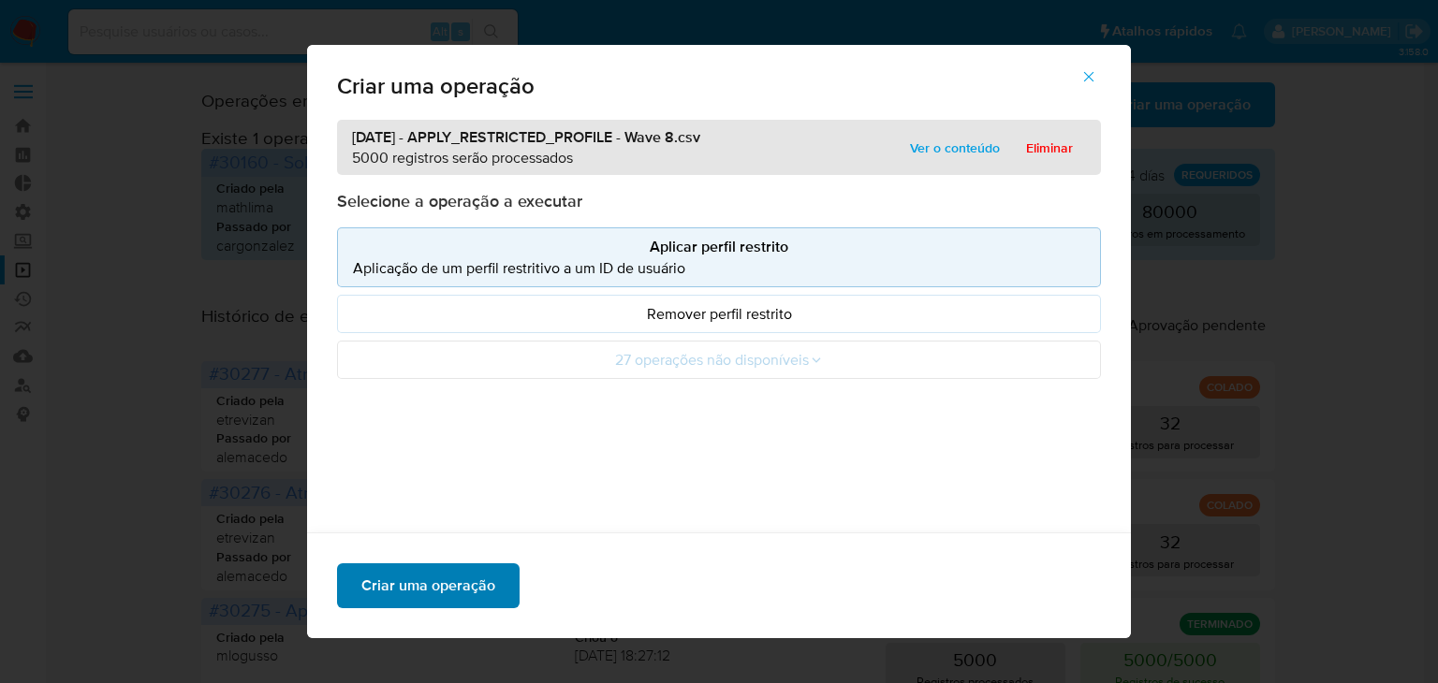
click at [502, 588] on button "Criar uma operação" at bounding box center [428, 586] width 183 height 45
click at [1094, 67] on span "button" at bounding box center [1088, 76] width 17 height 41
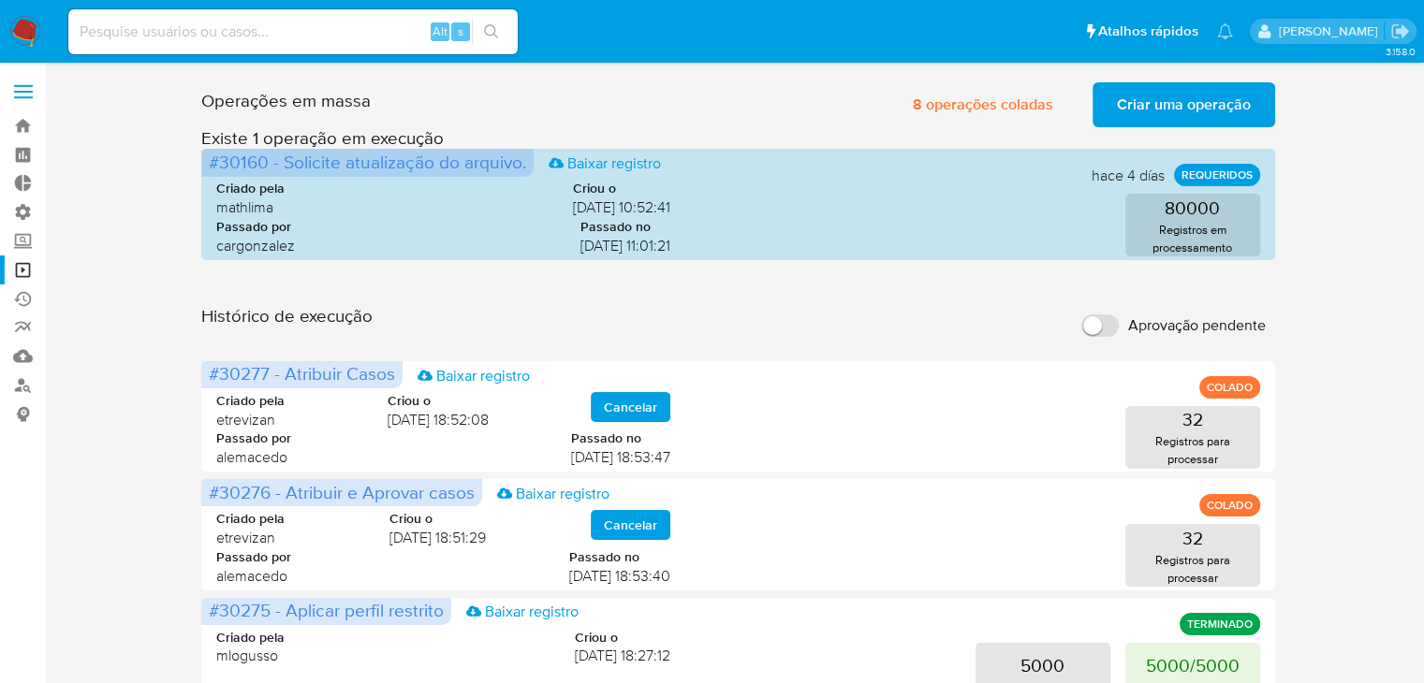
click at [820, 98] on div "Operações em massa 8 operações coladas Criar uma operação Só pode haver no máxi…" at bounding box center [737, 101] width 1073 height 52
click at [1139, 107] on span "Criar uma operação" at bounding box center [1184, 104] width 134 height 41
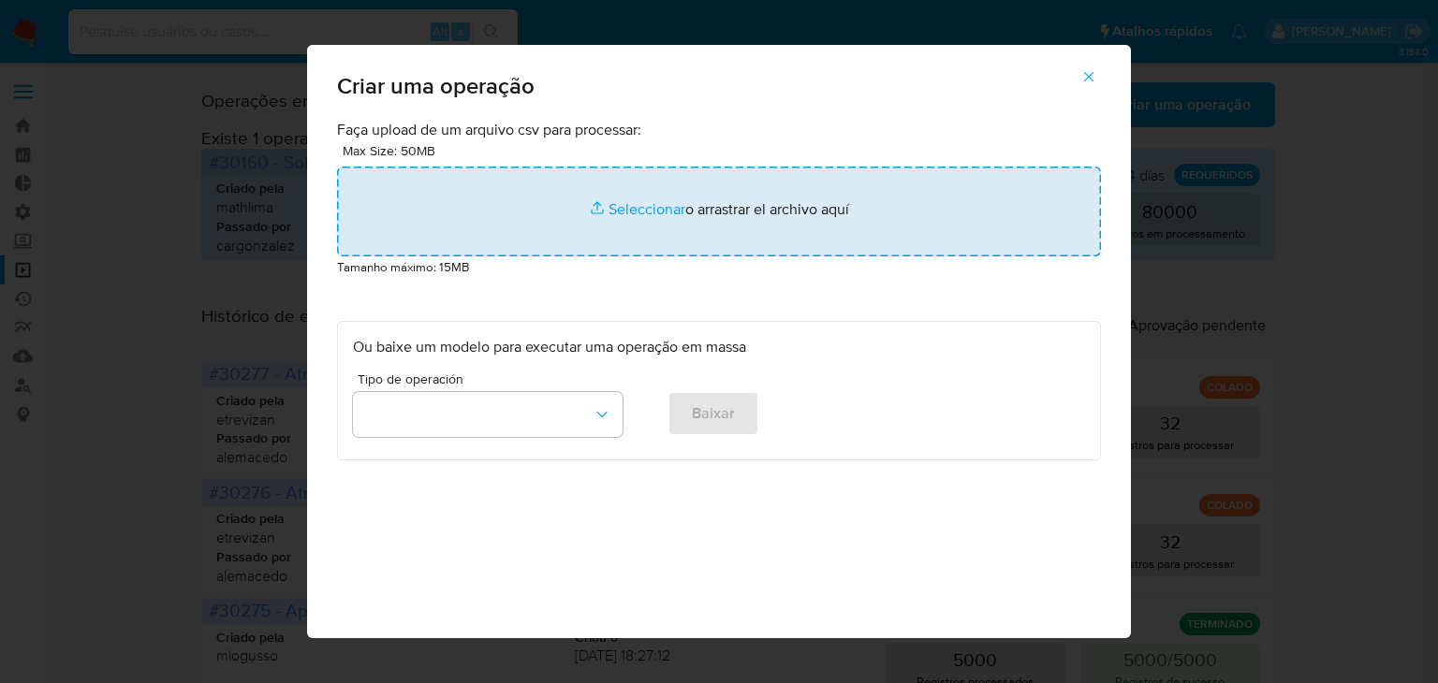
click at [600, 196] on input "file" at bounding box center [719, 212] width 764 height 90
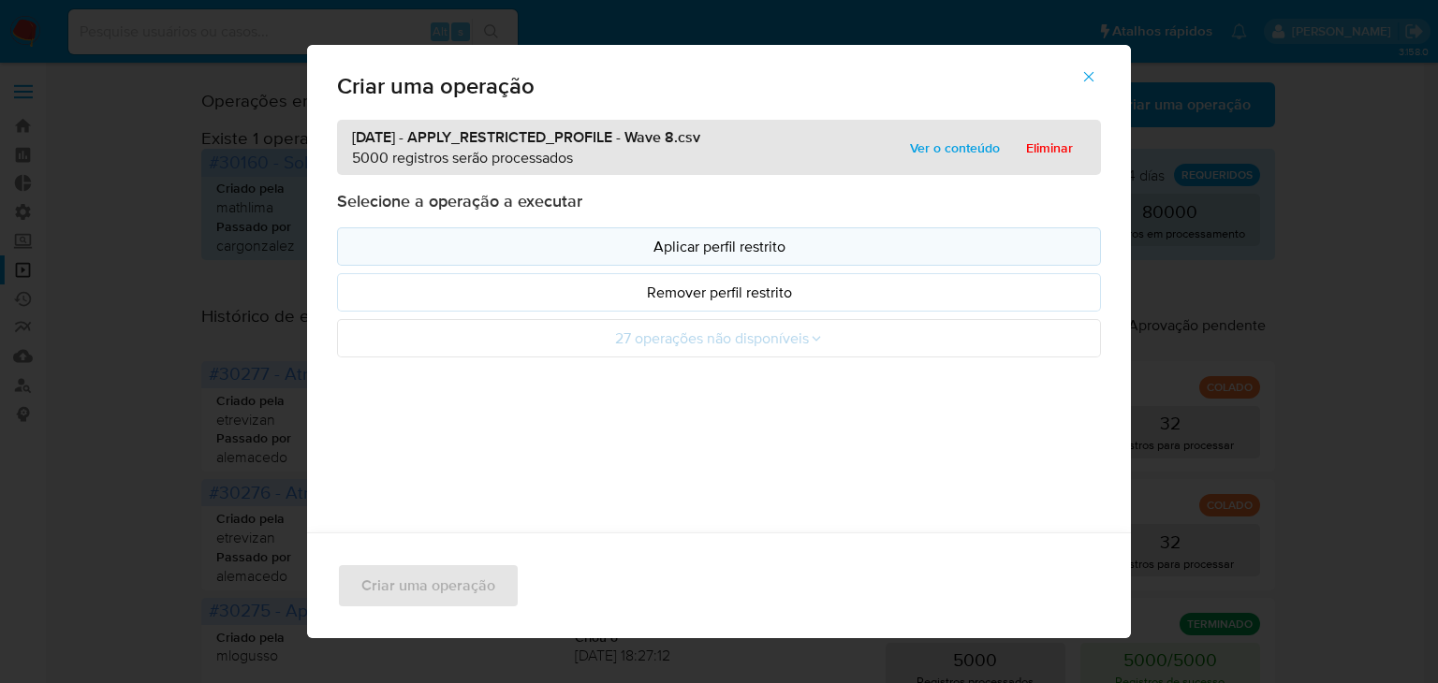
click at [714, 235] on button "Aplicar perfil restrito" at bounding box center [719, 247] width 764 height 38
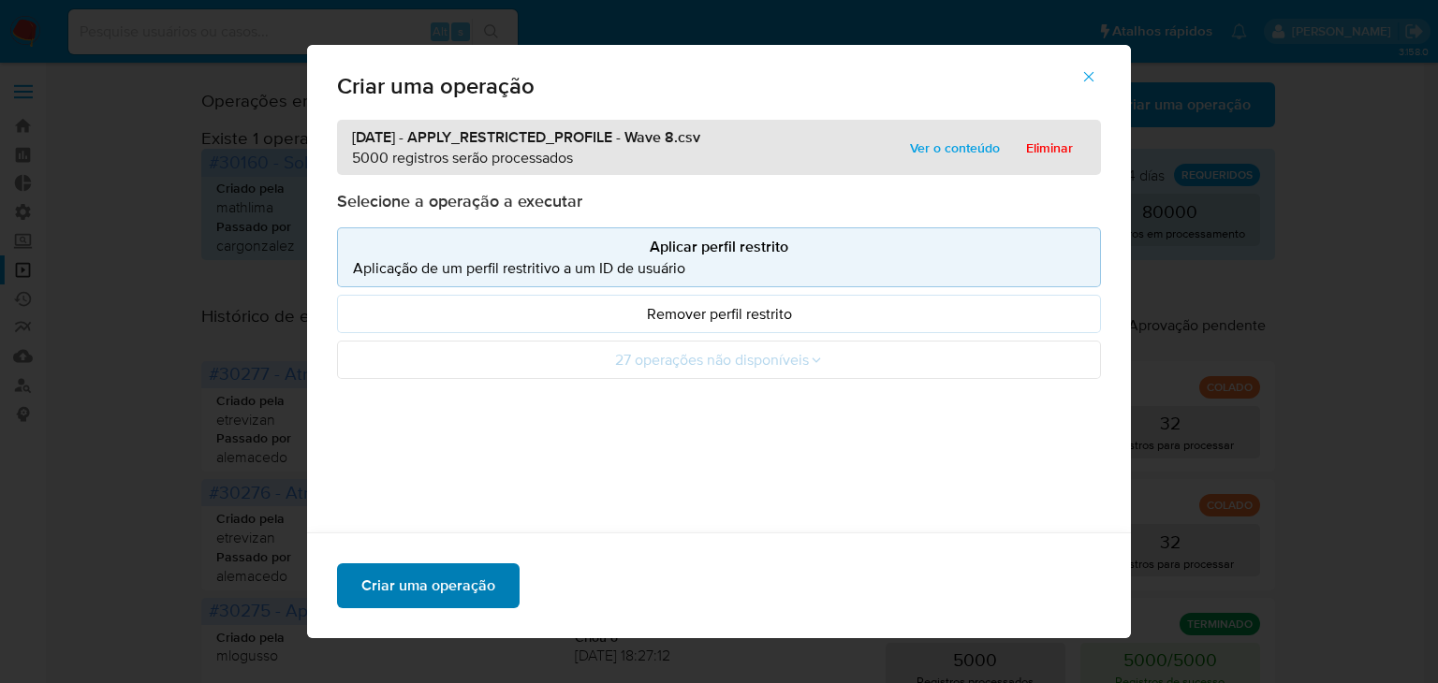
click at [477, 603] on span "Criar uma operação" at bounding box center [428, 585] width 134 height 41
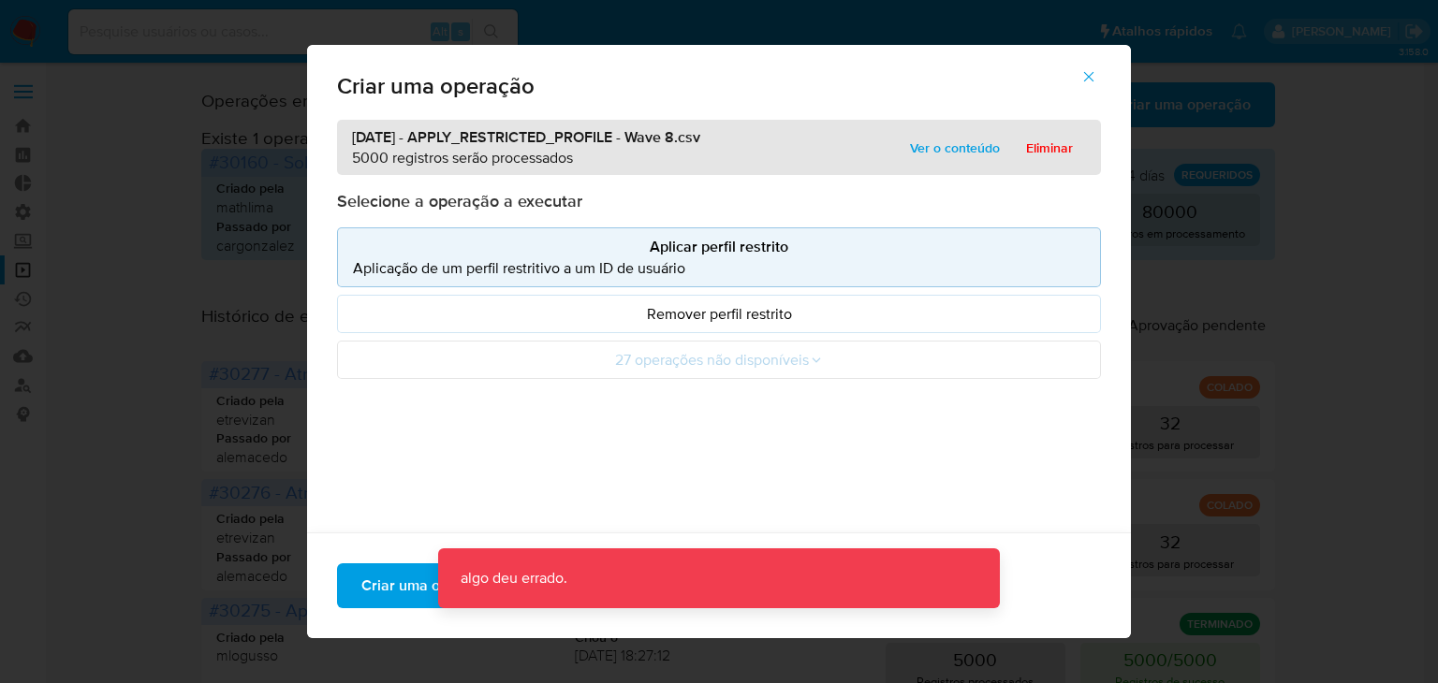
click at [1091, 71] on icon "button" at bounding box center [1088, 76] width 17 height 17
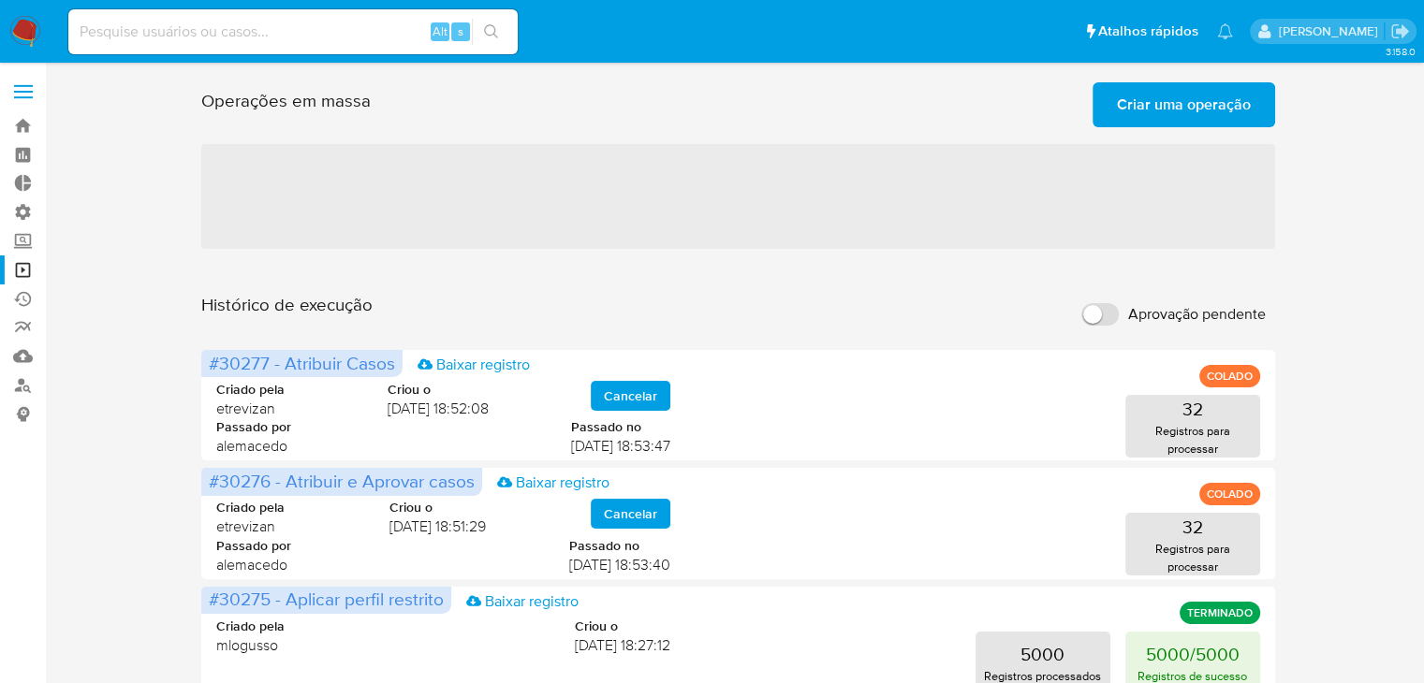
click at [1118, 320] on label "Aprovação pendente" at bounding box center [1173, 314] width 203 height 41
click at [1118, 320] on input "Aprovação pendente" at bounding box center [1099, 314] width 37 height 22
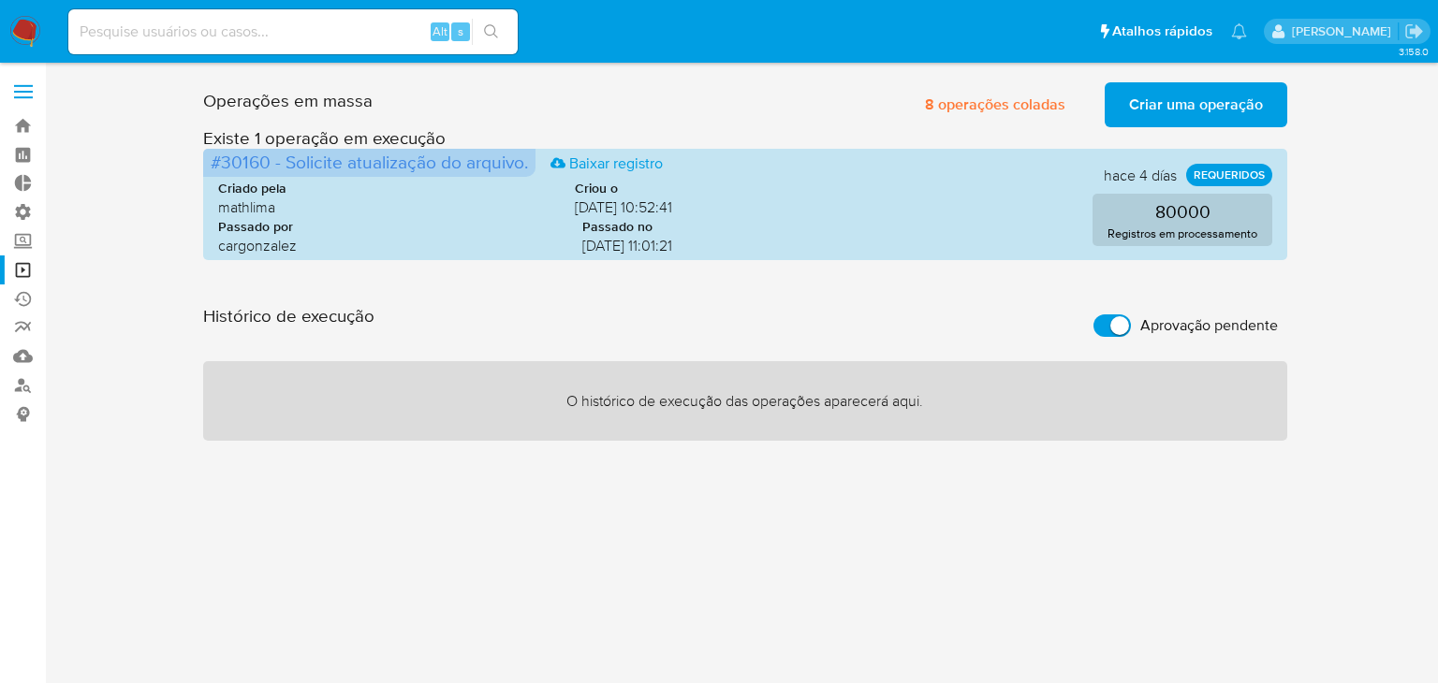
click at [1099, 322] on input "Aprovação pendente" at bounding box center [1112, 326] width 37 height 22
checkbox input "false"
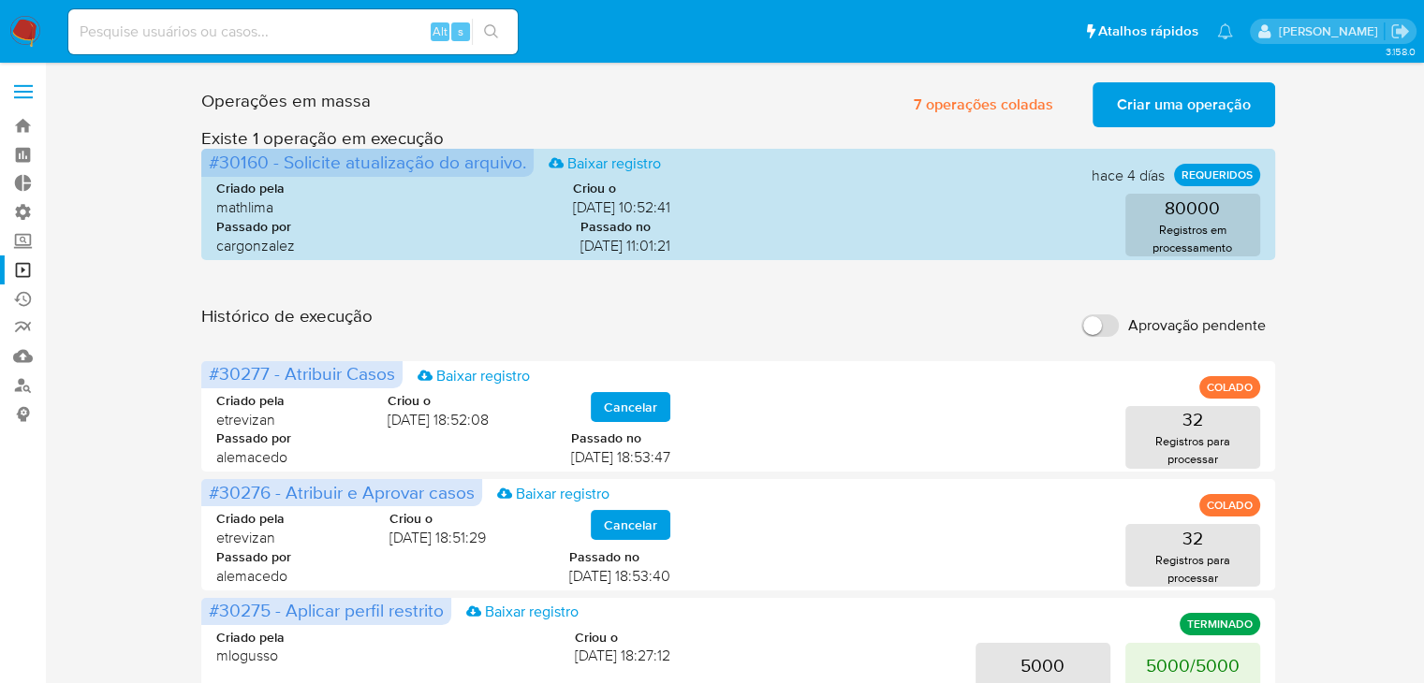
click at [1177, 112] on span "Criar uma operação" at bounding box center [1184, 104] width 134 height 41
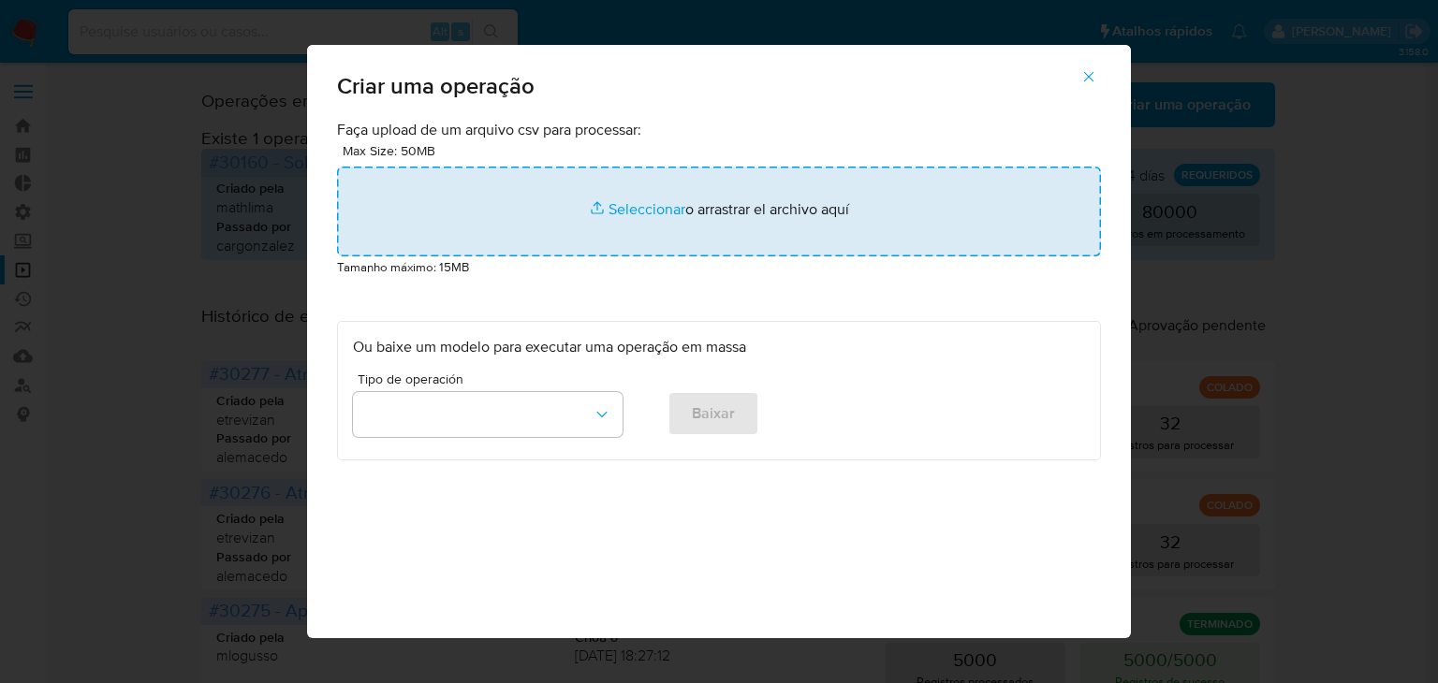
click at [611, 211] on input "file" at bounding box center [719, 212] width 764 height 90
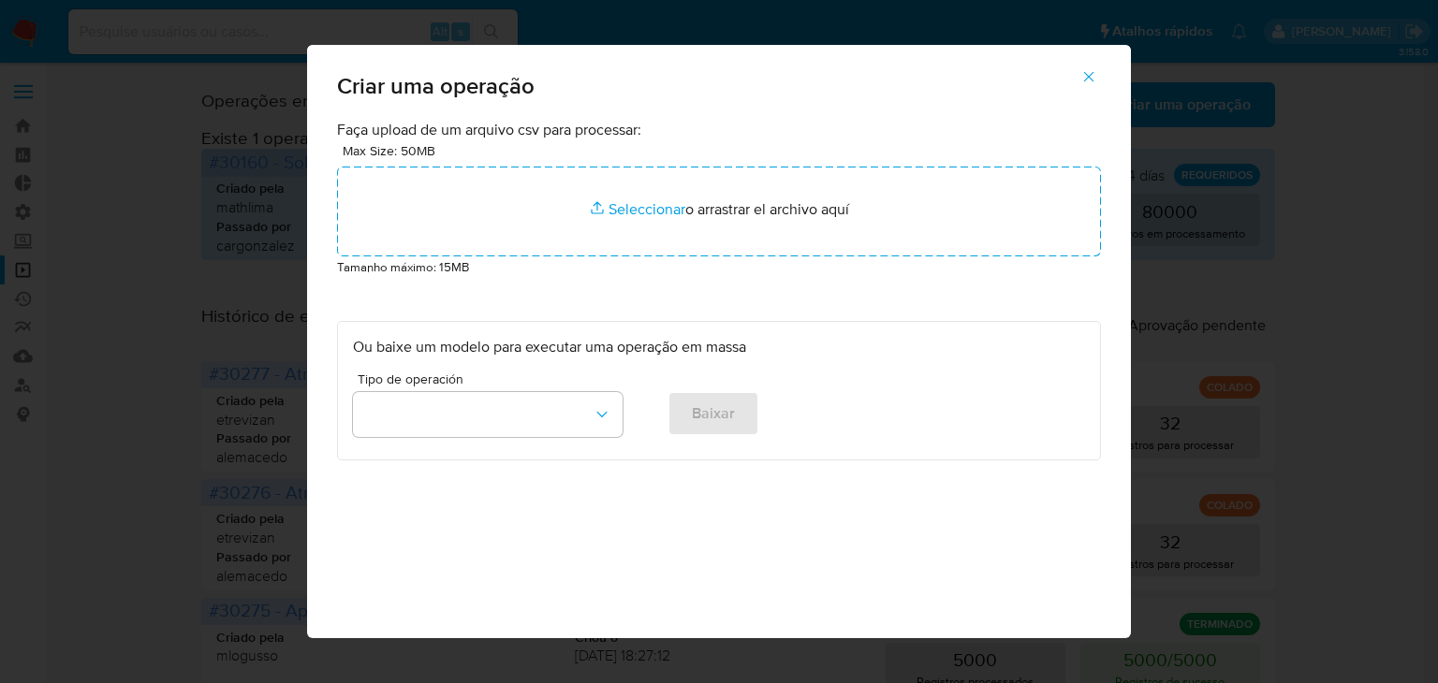
click at [1097, 70] on icon "button" at bounding box center [1088, 76] width 17 height 17
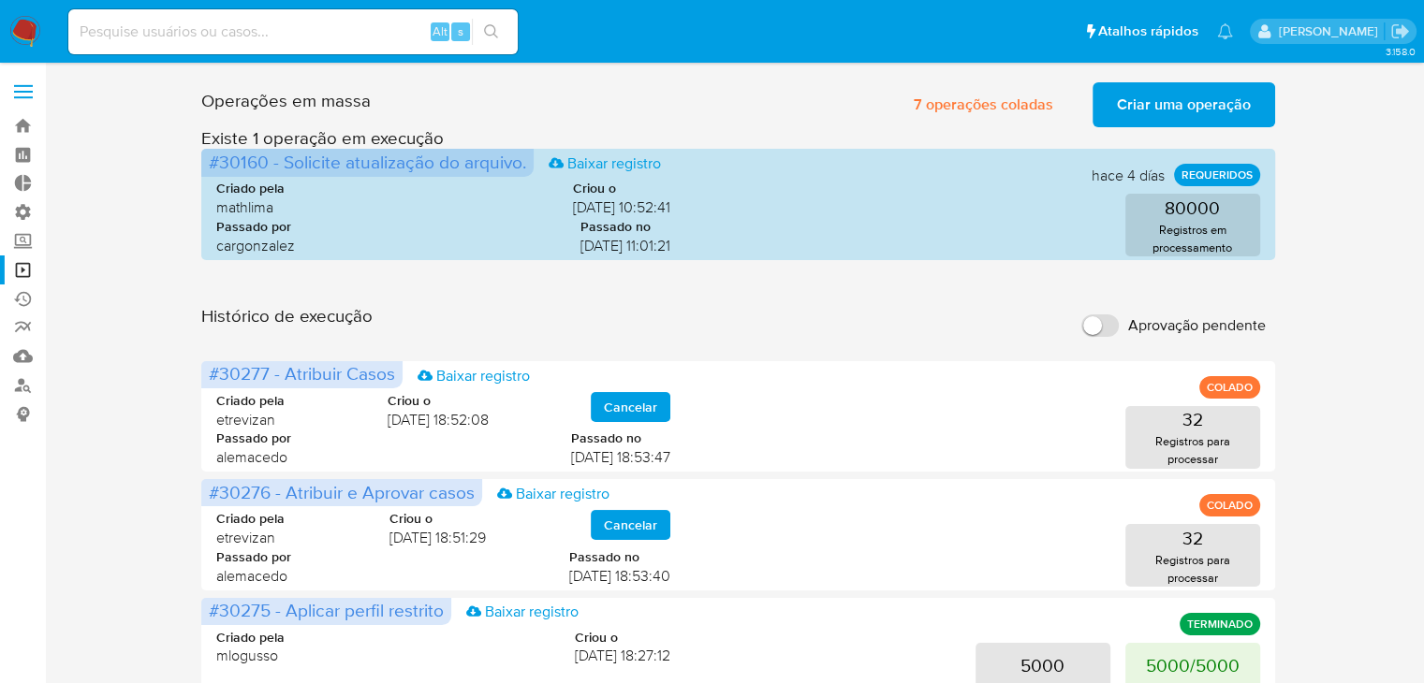
click at [1190, 108] on span "Criar uma operação" at bounding box center [1184, 104] width 134 height 41
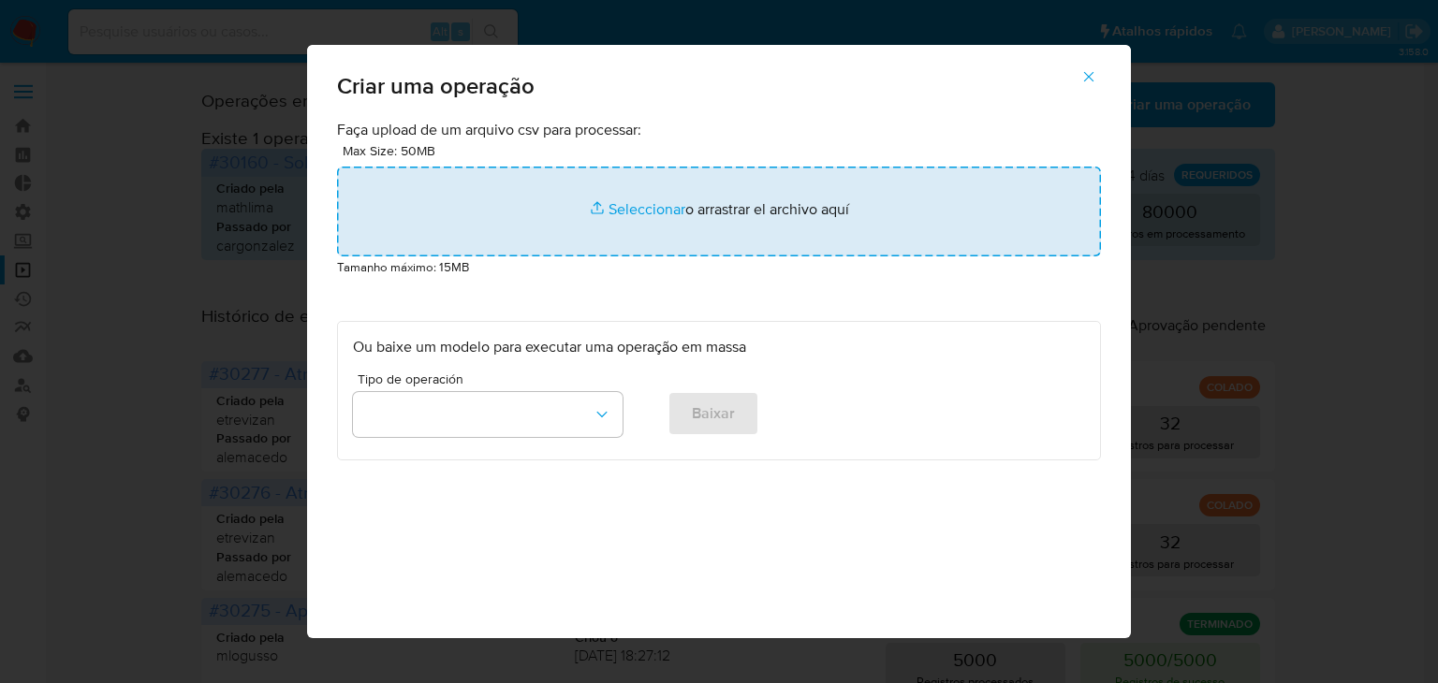
click at [626, 204] on input "file" at bounding box center [719, 212] width 764 height 90
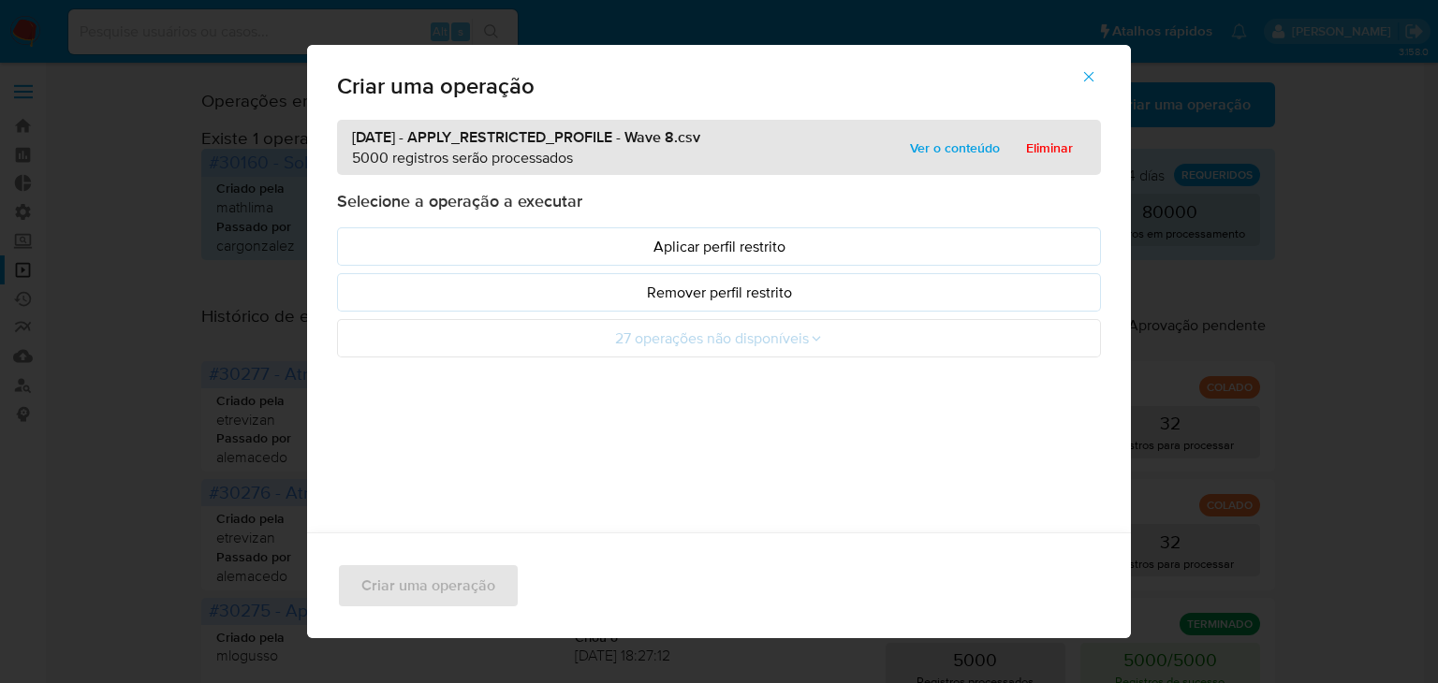
click at [722, 250] on p "Aplicar perfil restrito" at bounding box center [719, 247] width 732 height 22
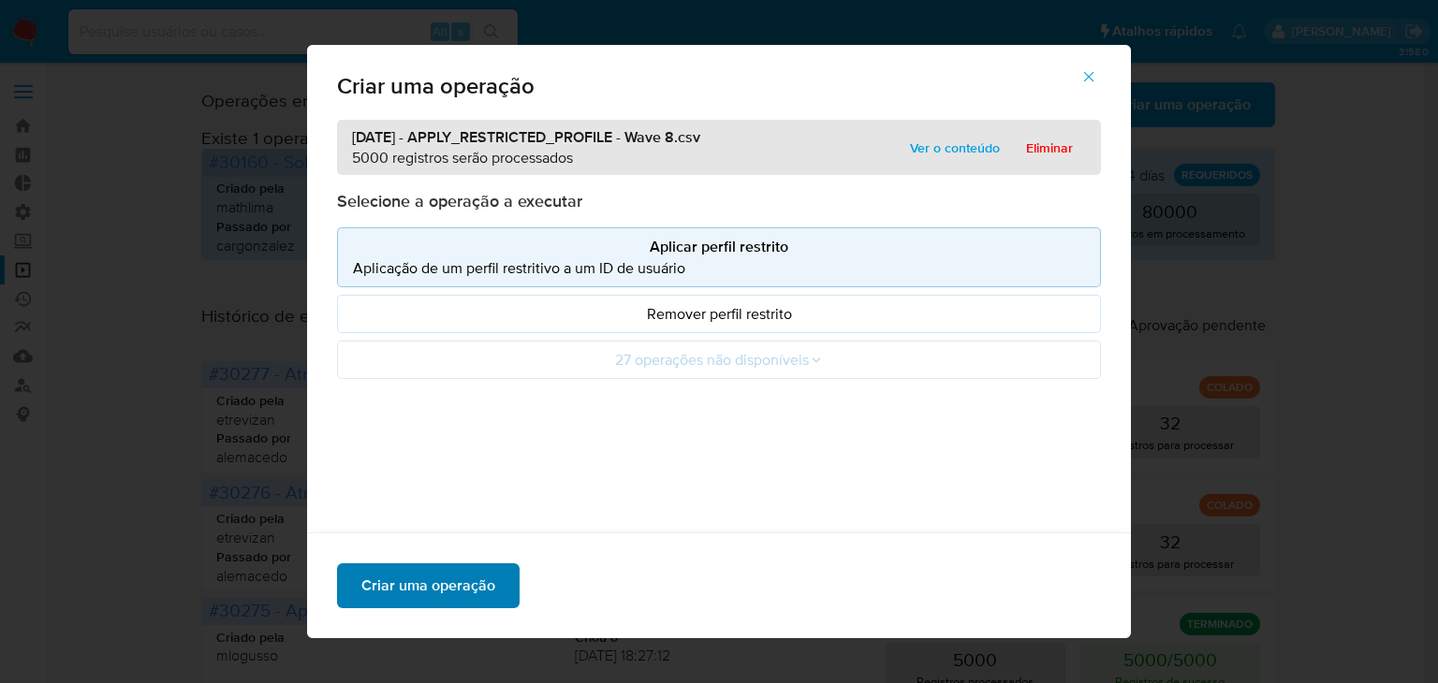
click at [460, 595] on span "Criar uma operação" at bounding box center [428, 585] width 134 height 41
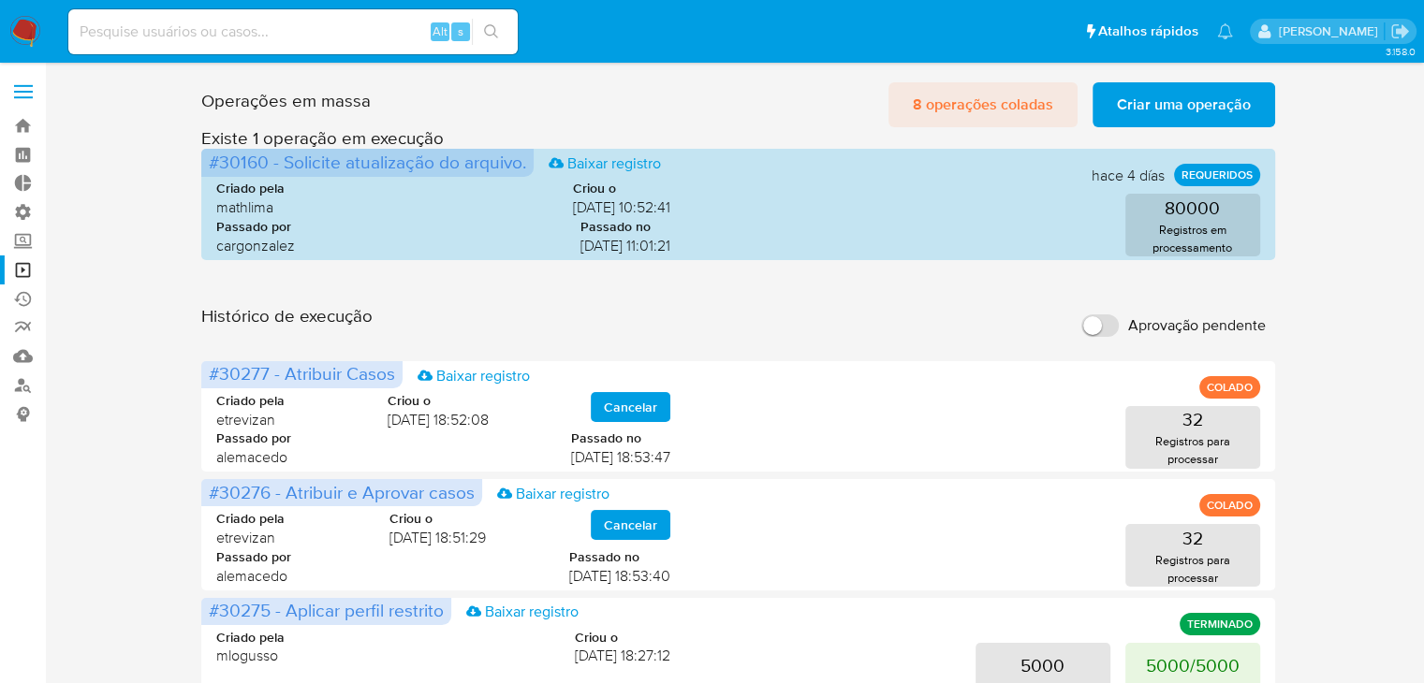
click at [969, 104] on span "8 operações coladas" at bounding box center [983, 104] width 140 height 41
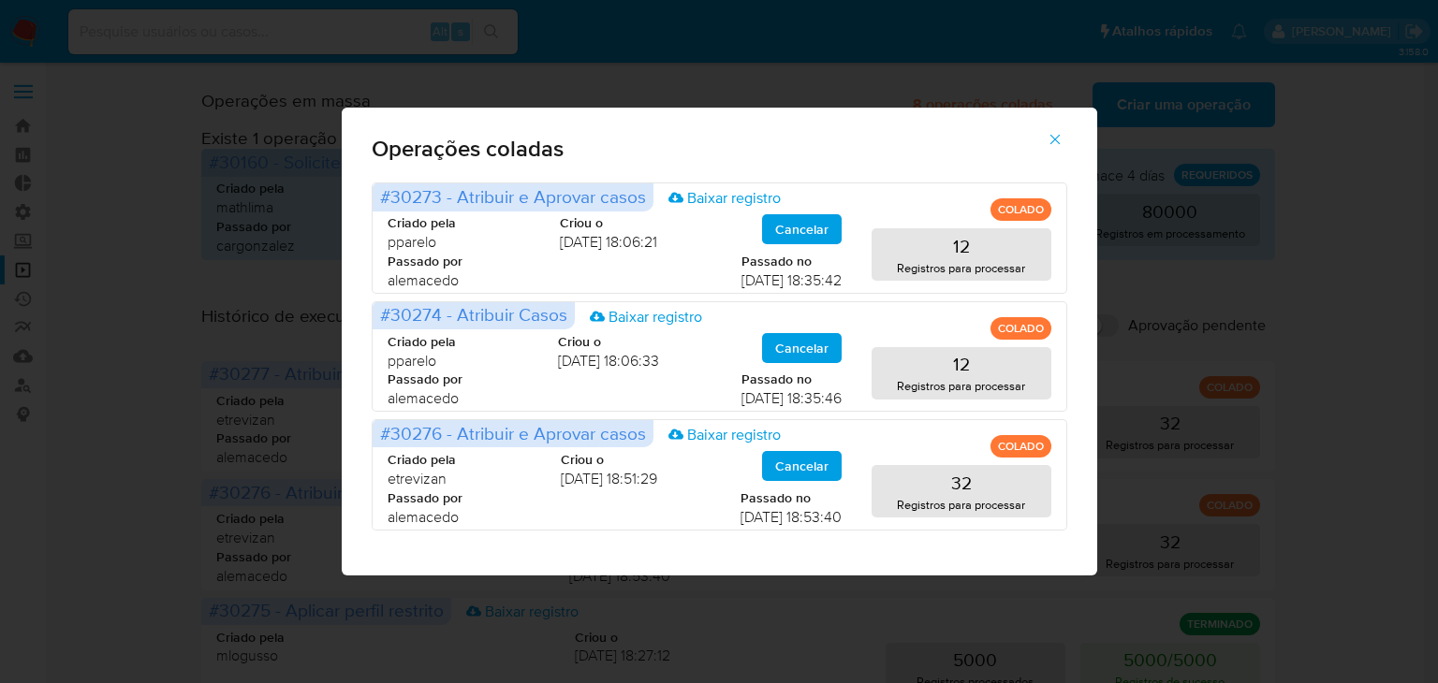
click at [1054, 147] on icon "button" at bounding box center [1055, 139] width 17 height 17
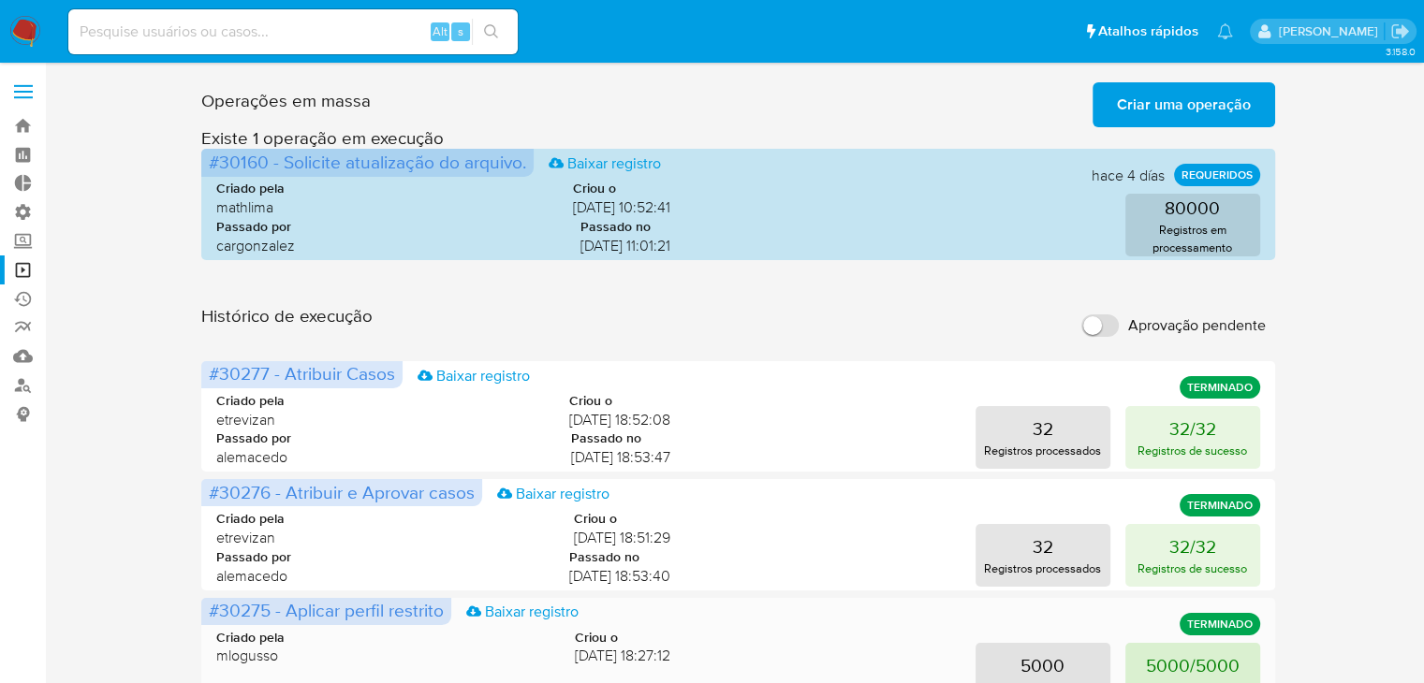
click at [1160, 663] on p "5000/5000" at bounding box center [1193, 666] width 94 height 26
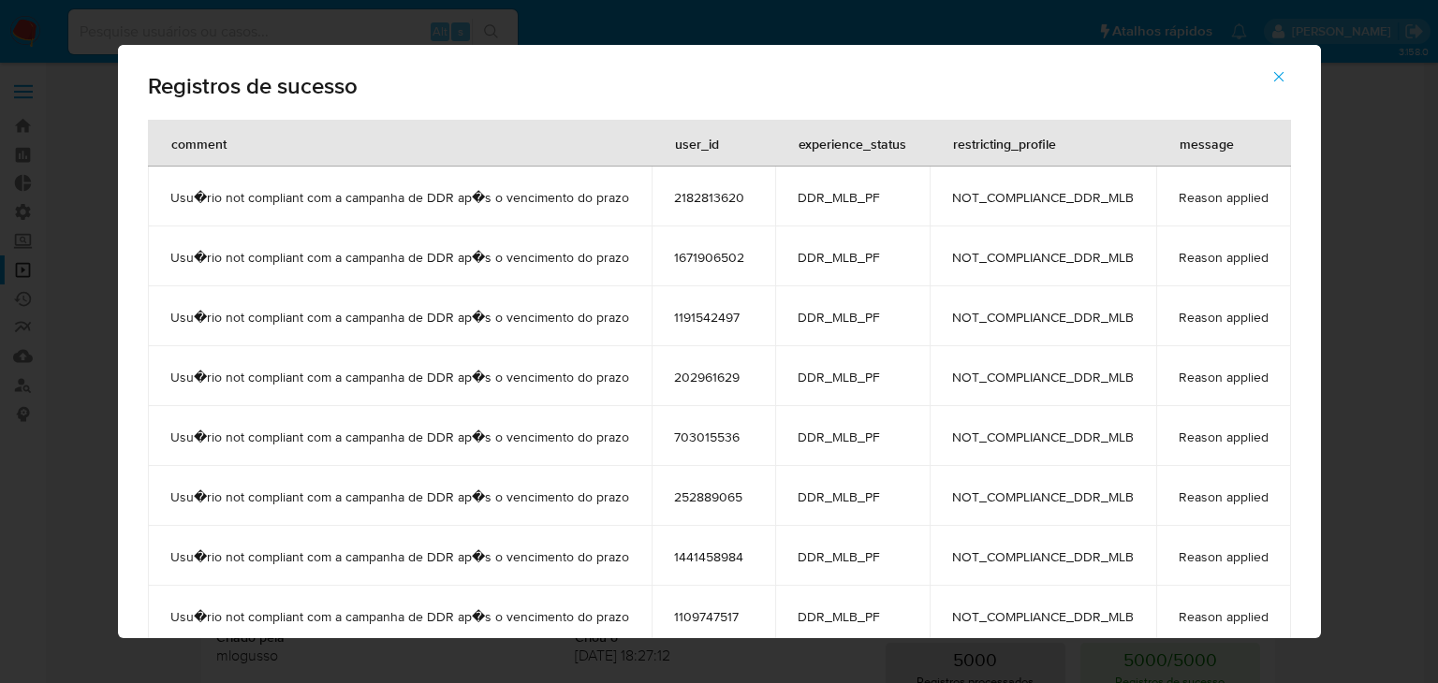
click at [716, 197] on span "2182813620" at bounding box center [713, 197] width 79 height 17
click at [1281, 76] on icon "button" at bounding box center [1278, 77] width 10 height 10
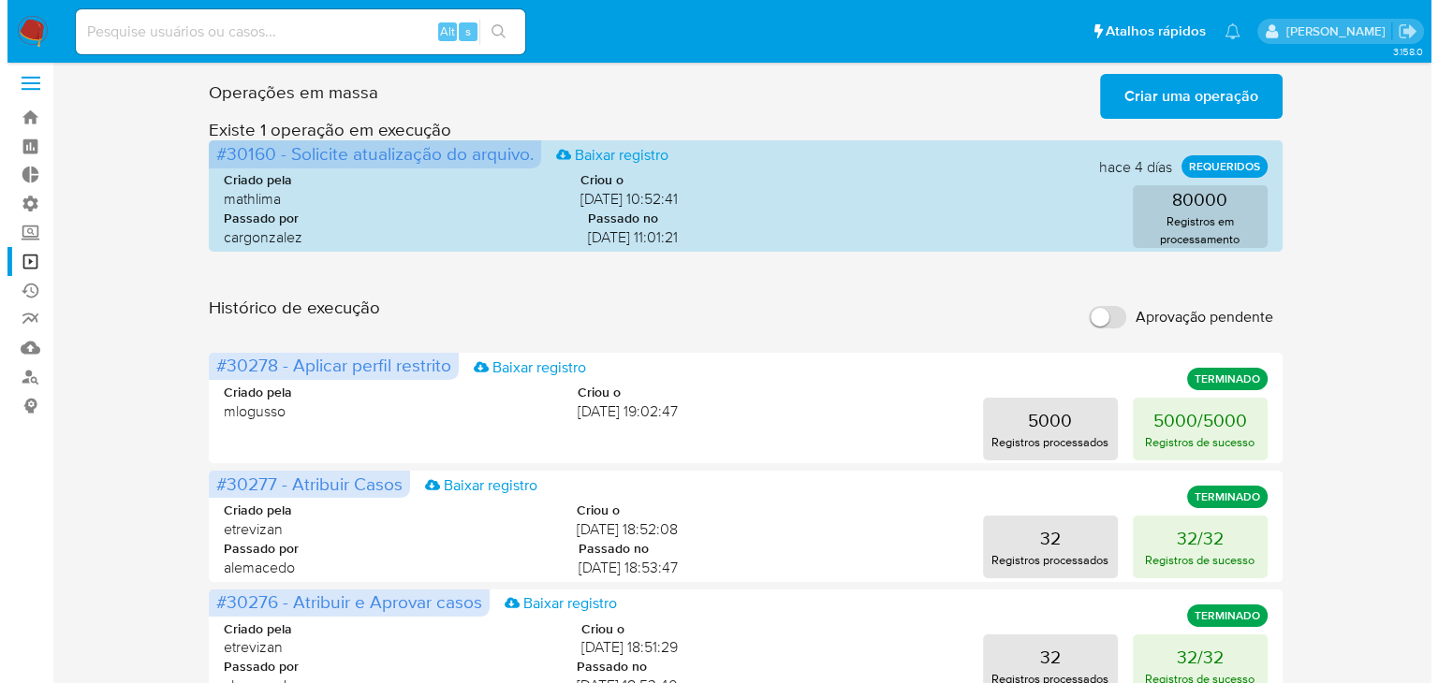
scroll to position [7, 0]
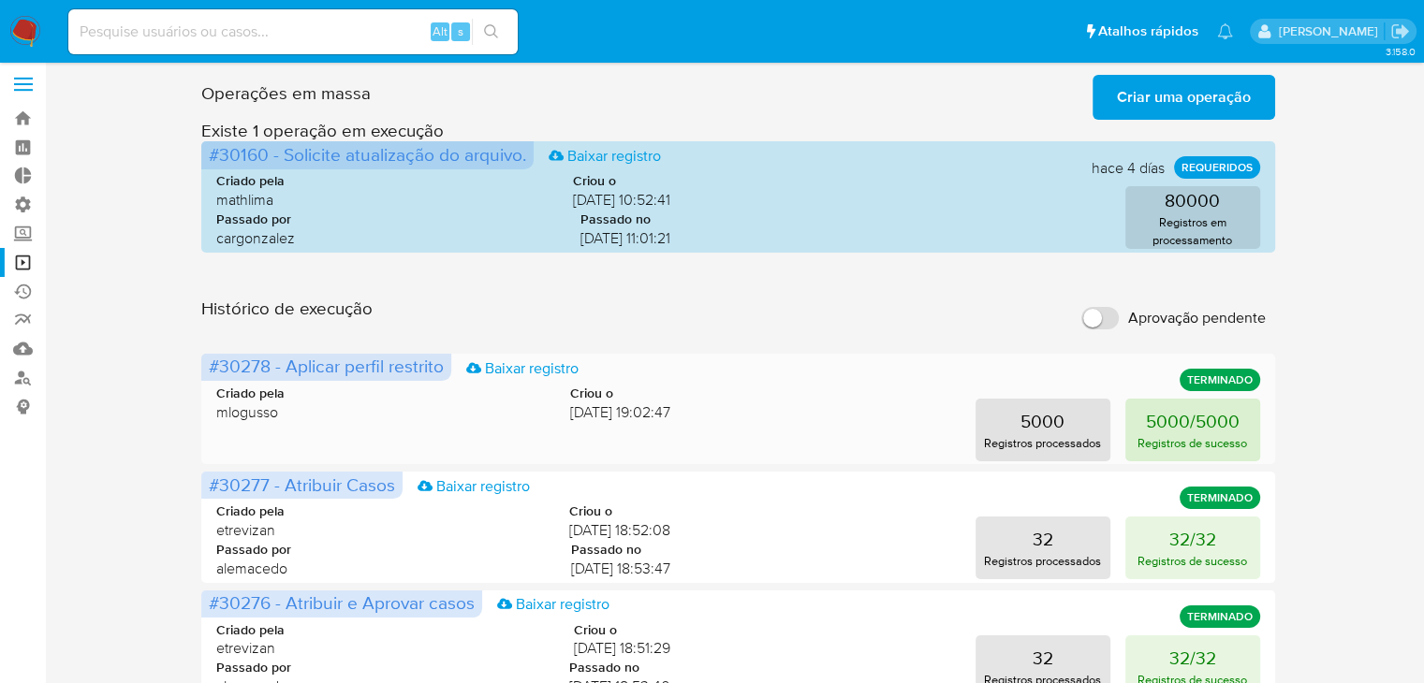
click at [1150, 421] on p "5000/5000" at bounding box center [1193, 421] width 94 height 26
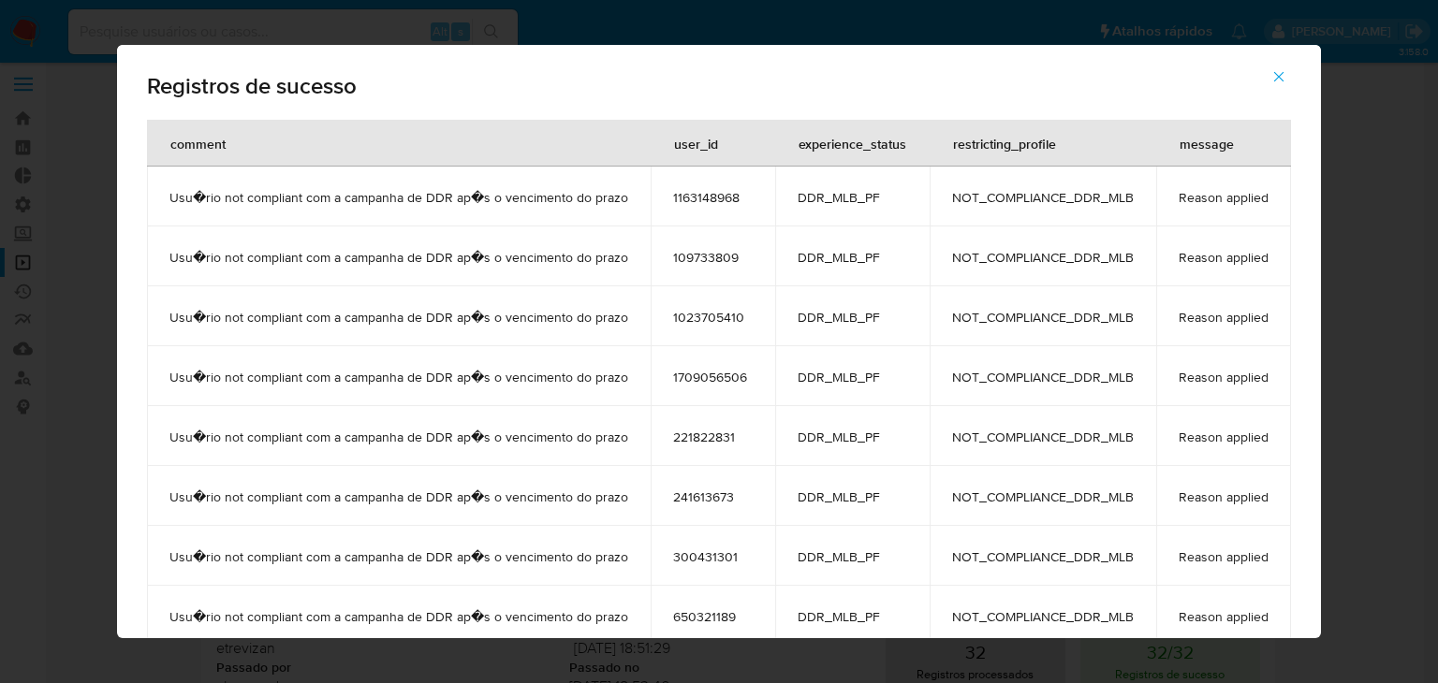
click at [701, 199] on span "1163148968" at bounding box center [713, 197] width 80 height 17
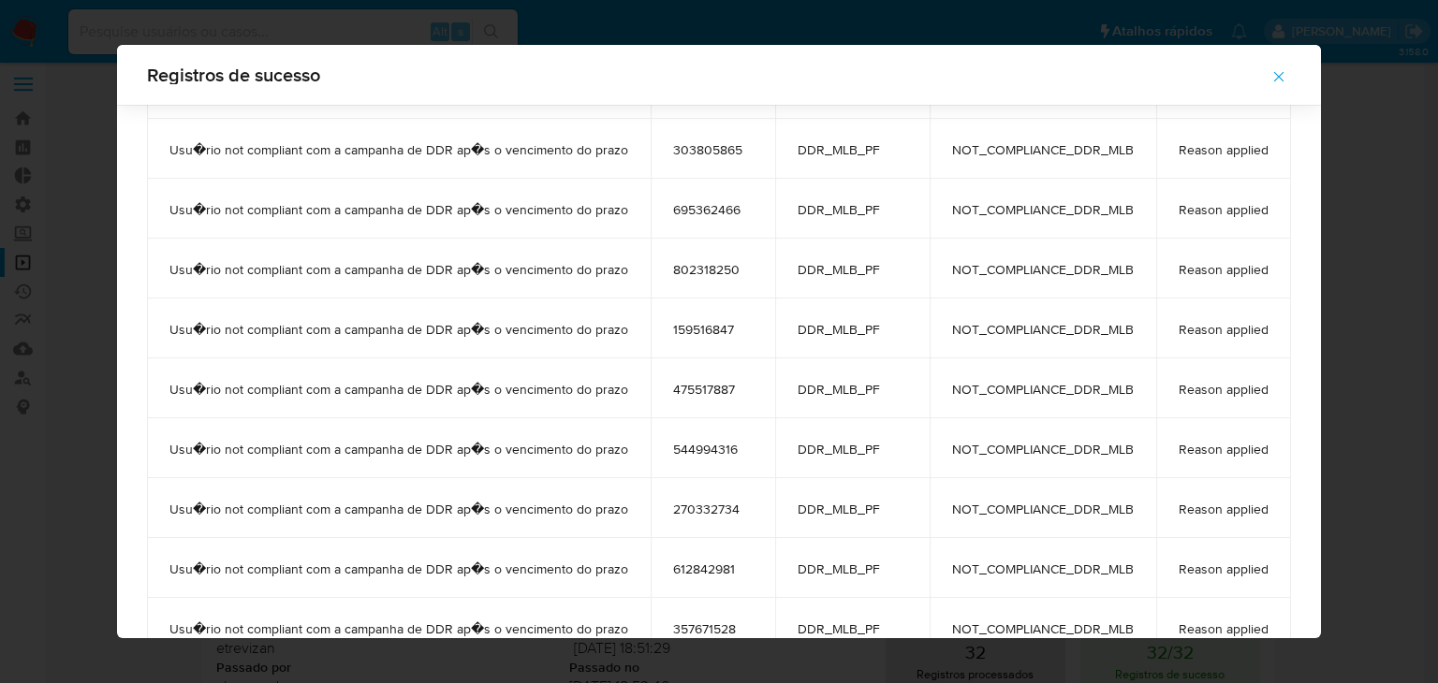
scroll to position [299144, 0]
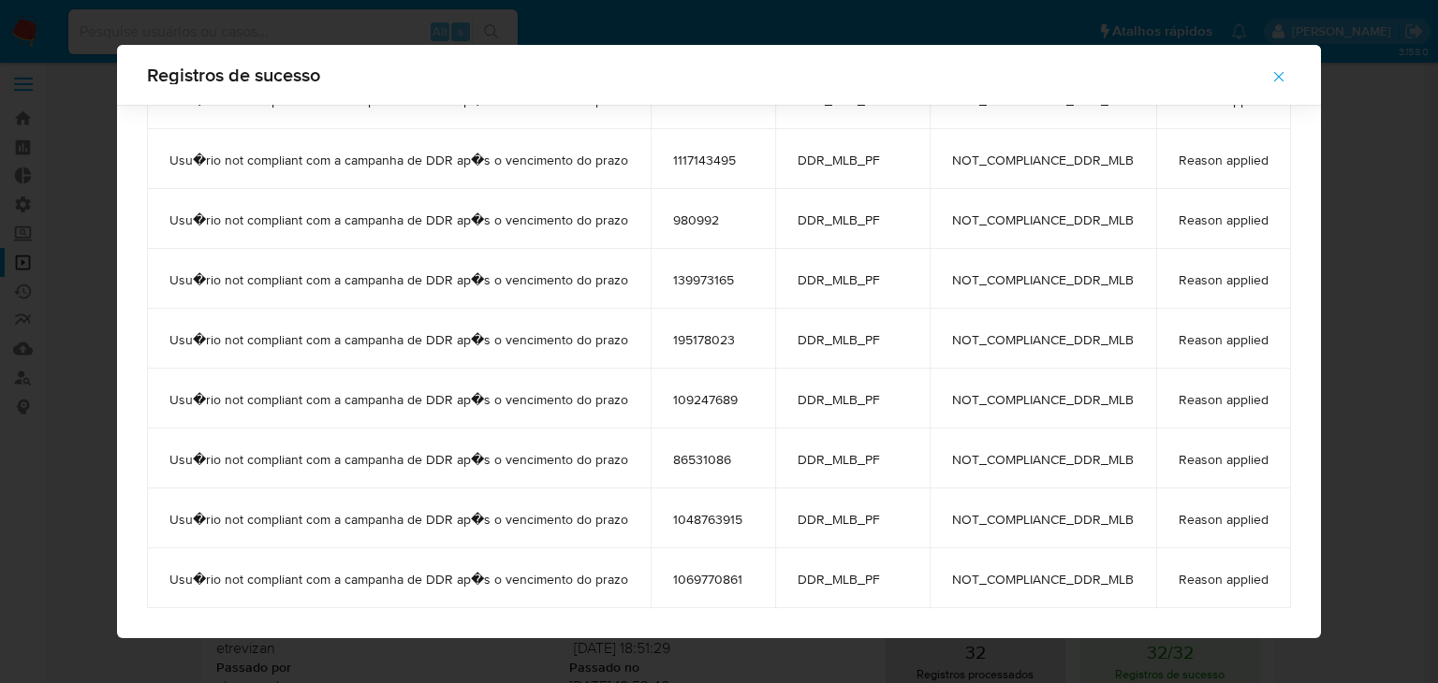
click at [691, 458] on span "86531086" at bounding box center [713, 459] width 80 height 17
